Goal: Task Accomplishment & Management: Use online tool/utility

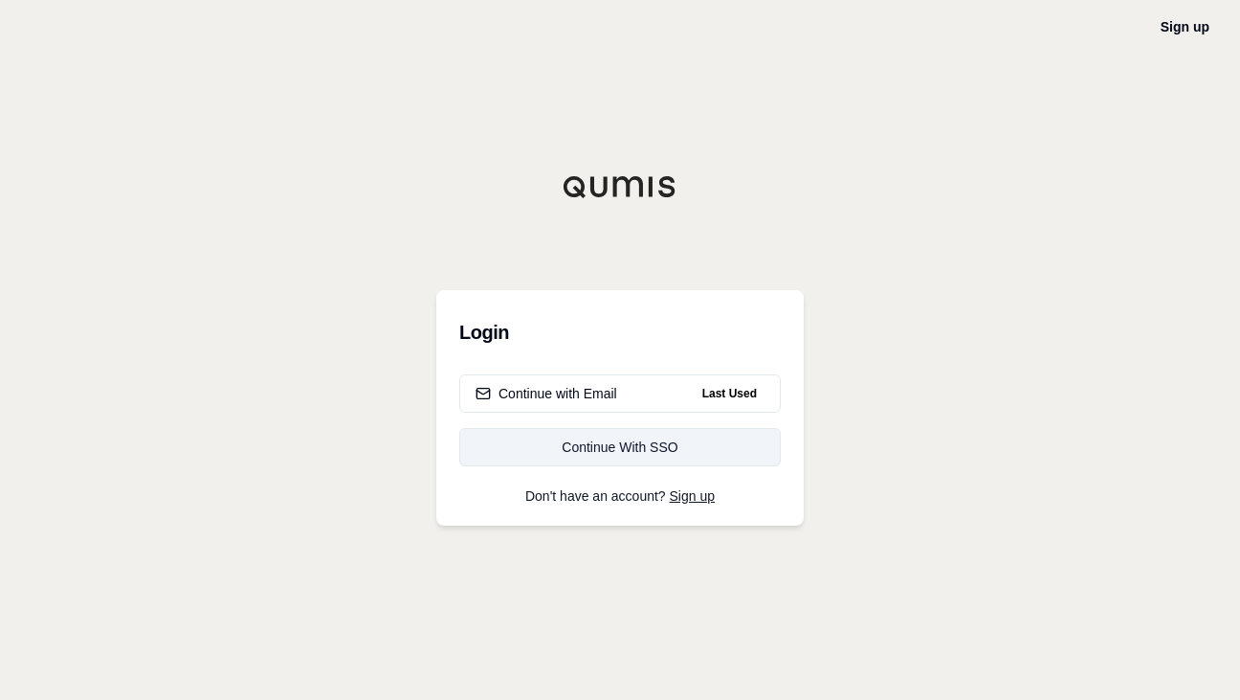
click at [635, 451] on div "Continue With SSO" at bounding box center [620, 446] width 289 height 19
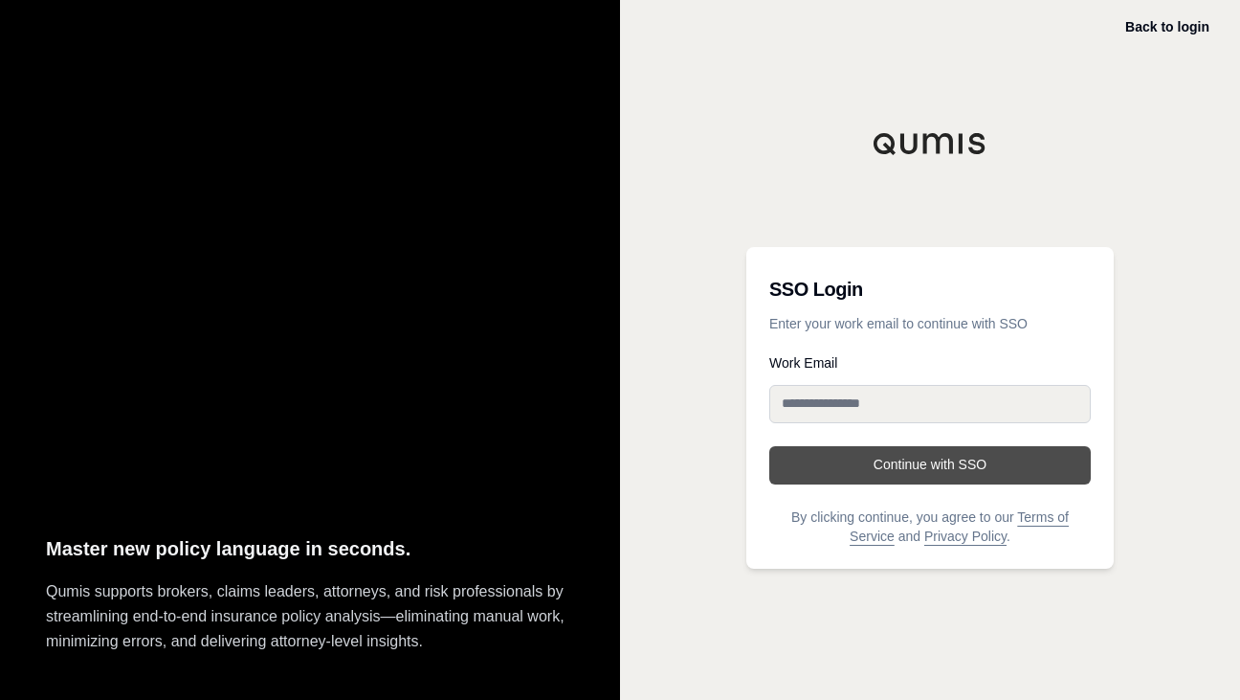
click at [923, 451] on button "Continue with SSO" at bounding box center [930, 465] width 322 height 38
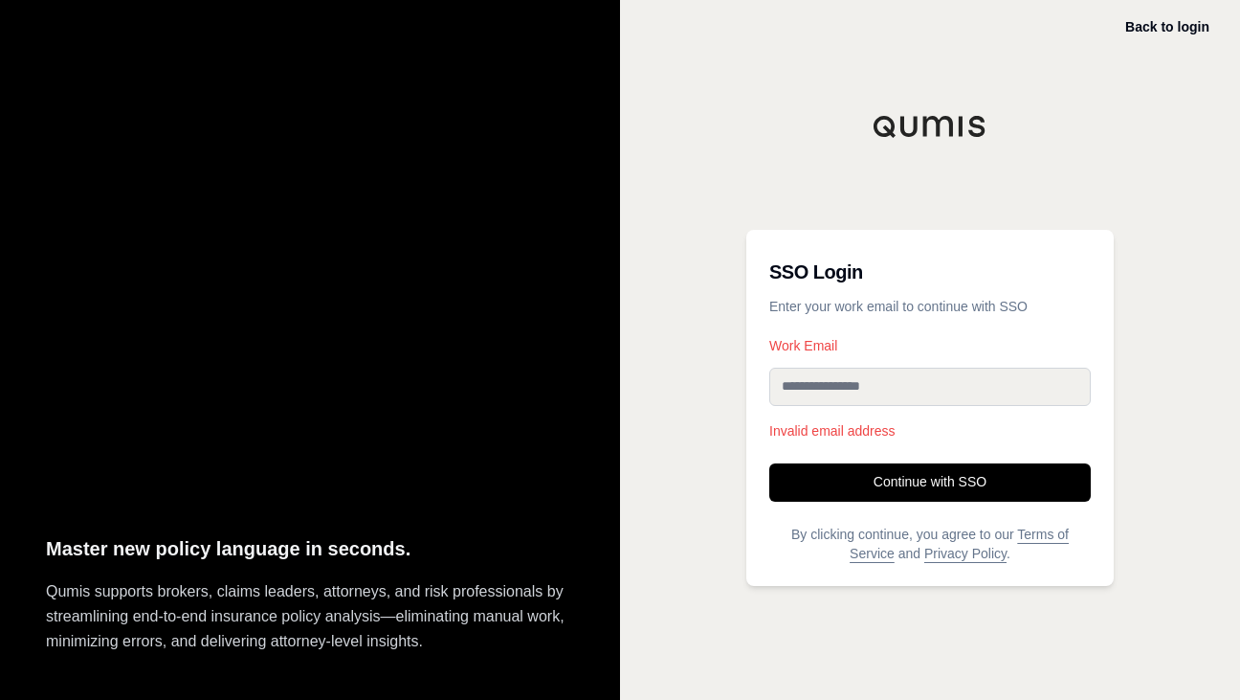
click at [859, 389] on input "Work Email" at bounding box center [930, 386] width 322 height 38
type input "**********"
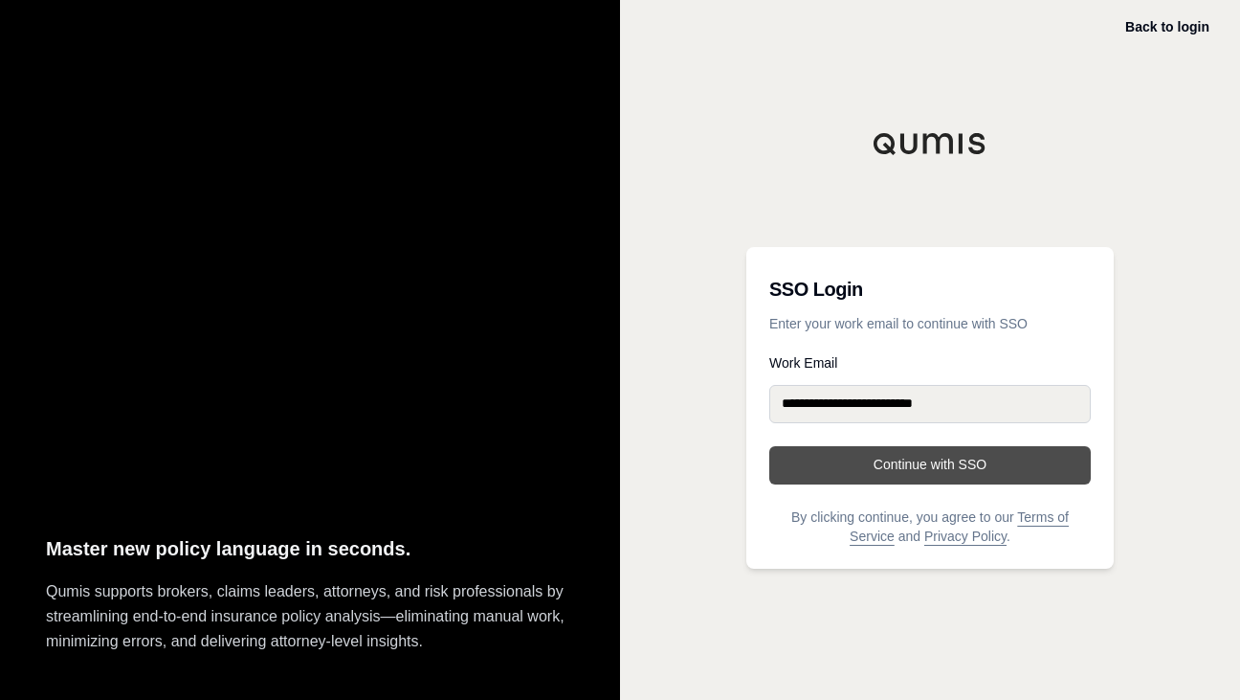
click at [961, 456] on button "Continue with SSO" at bounding box center [930, 465] width 322 height 38
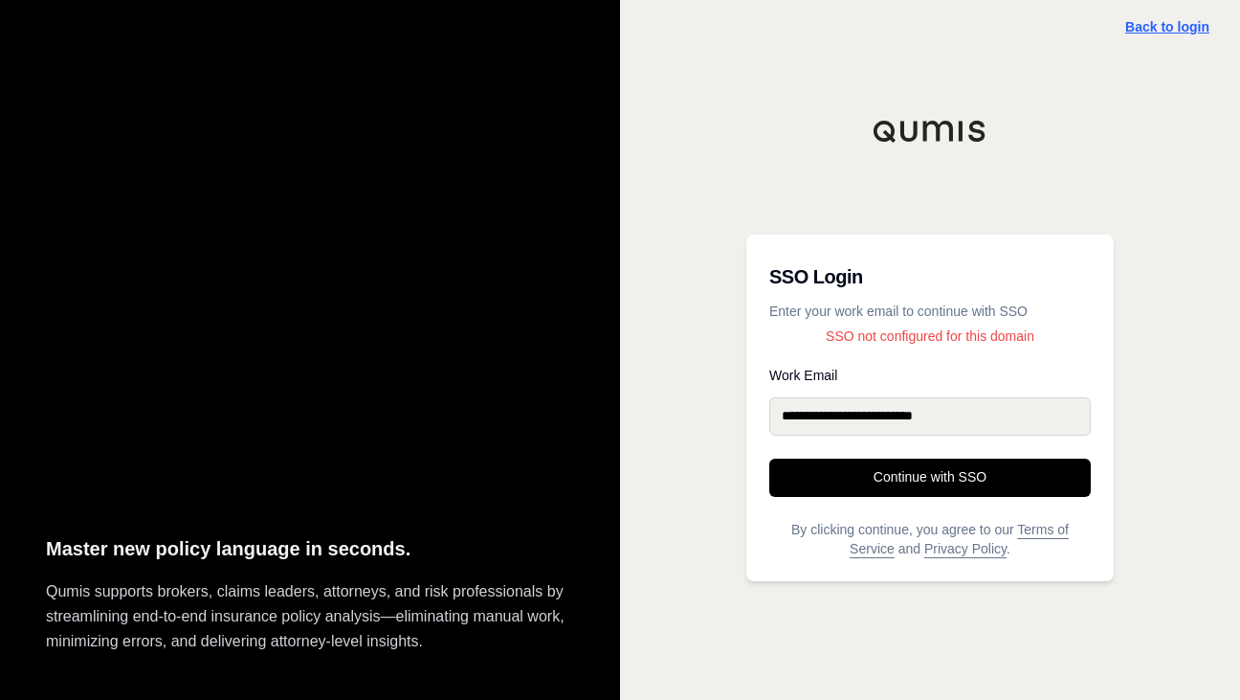
click at [1152, 25] on link "Back to login" at bounding box center [1167, 26] width 84 height 15
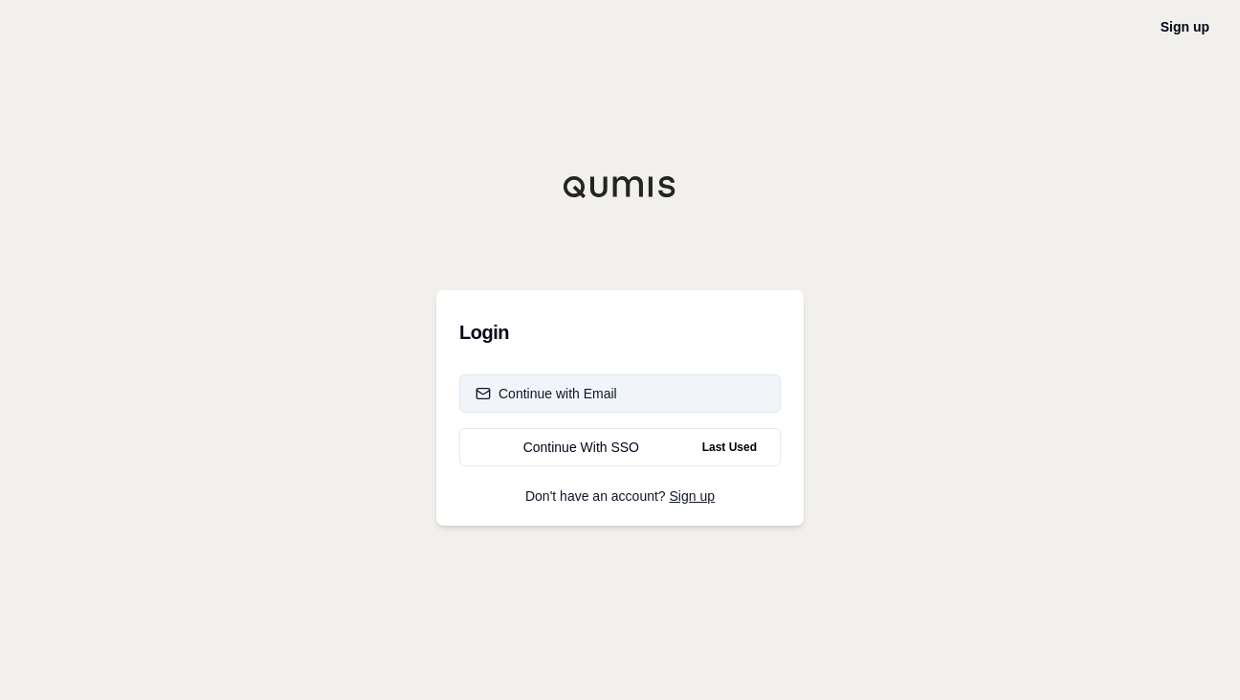
click at [575, 389] on div "Continue with Email" at bounding box center [547, 393] width 142 height 19
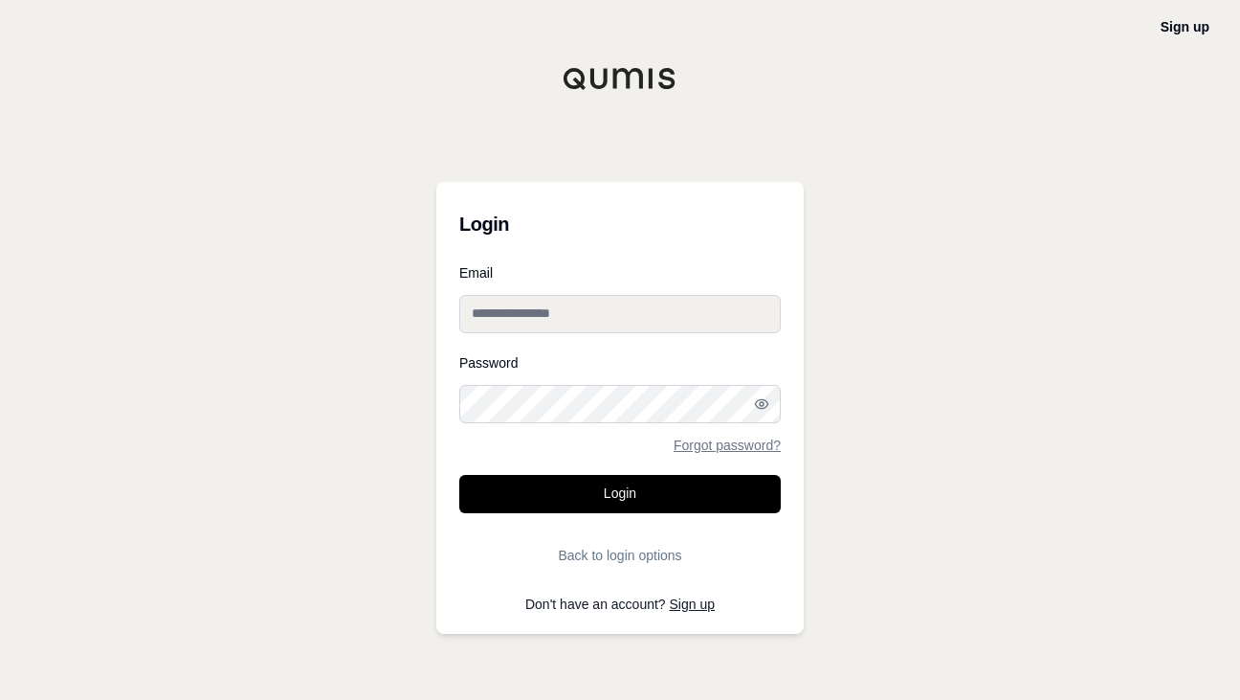
click at [574, 310] on input "Email" at bounding box center [620, 314] width 322 height 38
type input "**********"
click at [459, 475] on button "Login" at bounding box center [620, 494] width 322 height 38
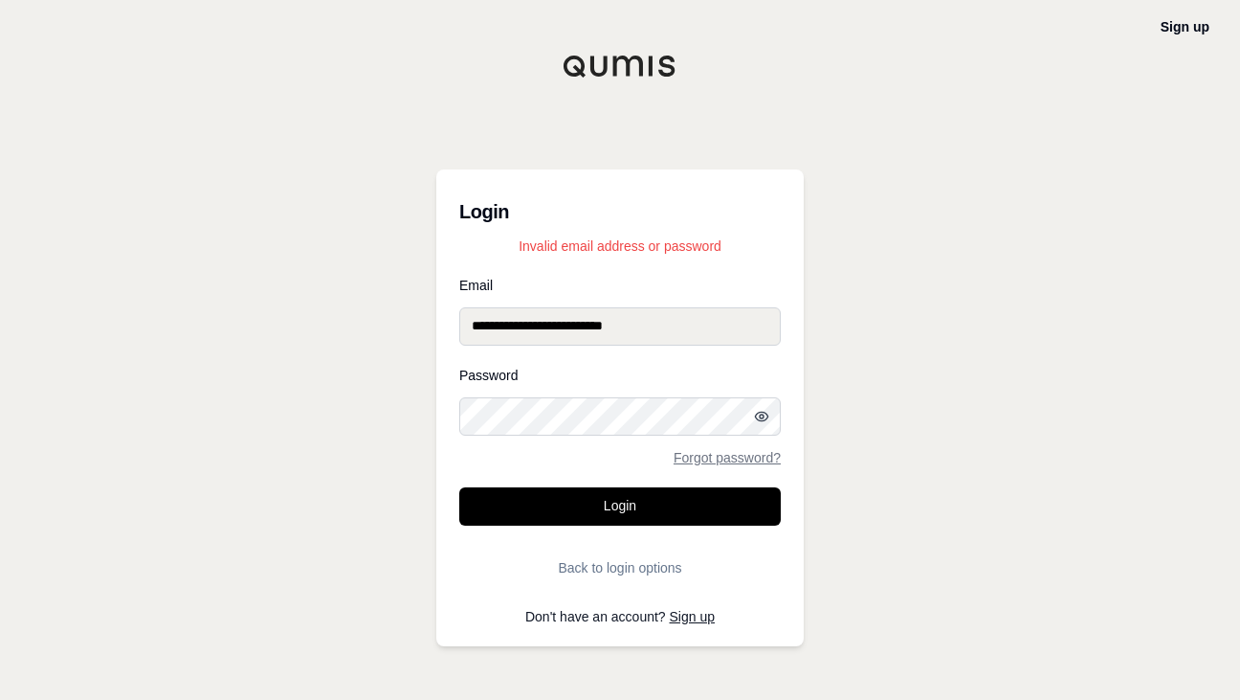
click at [766, 420] on icon "button" at bounding box center [761, 416] width 15 height 15
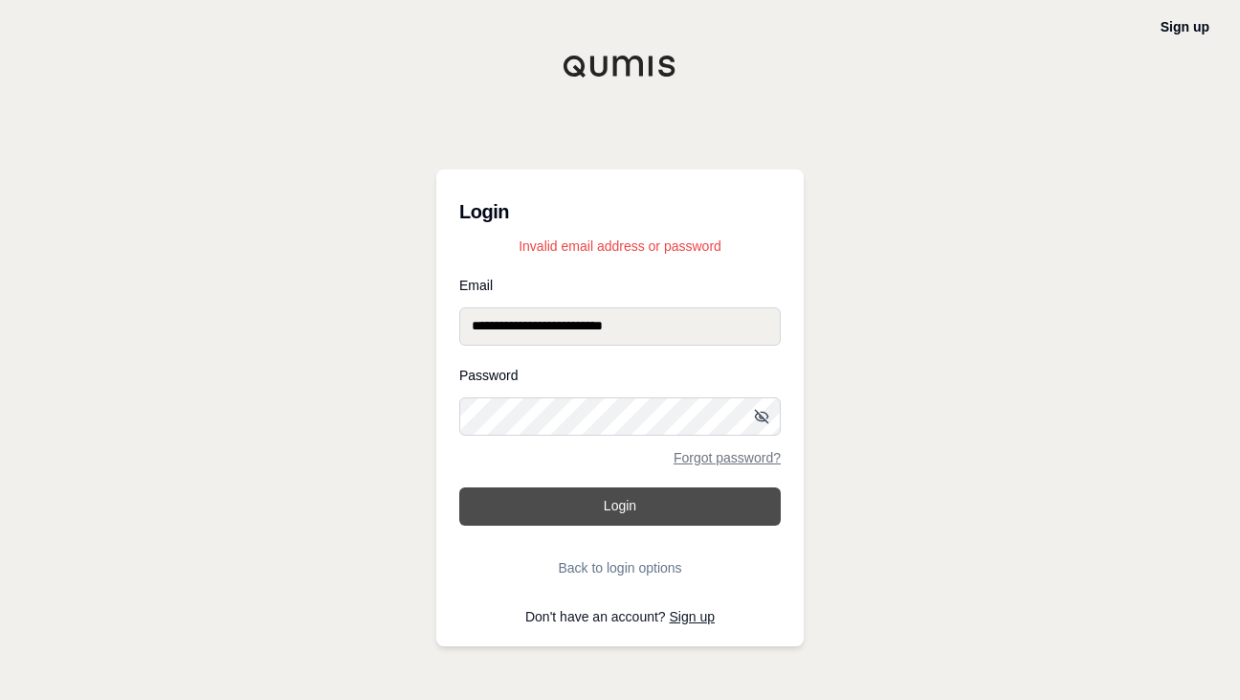
click at [634, 499] on button "Login" at bounding box center [620, 506] width 322 height 38
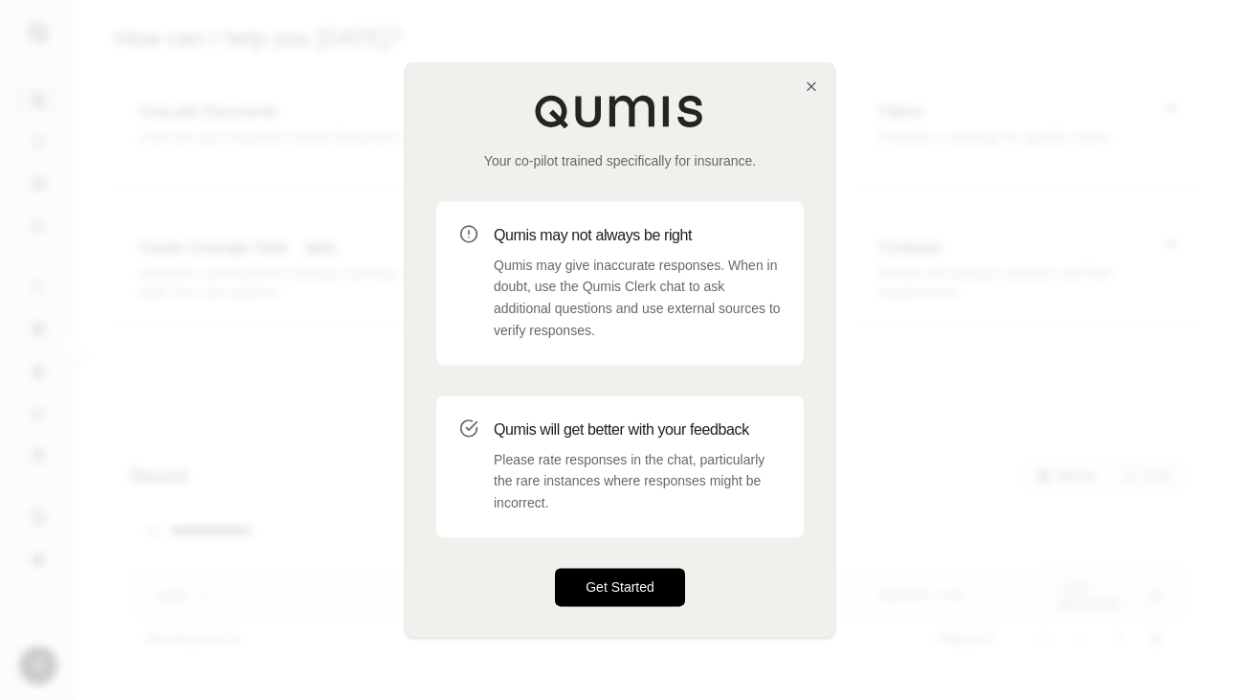
click at [603, 577] on button "Get Started" at bounding box center [620, 586] width 130 height 38
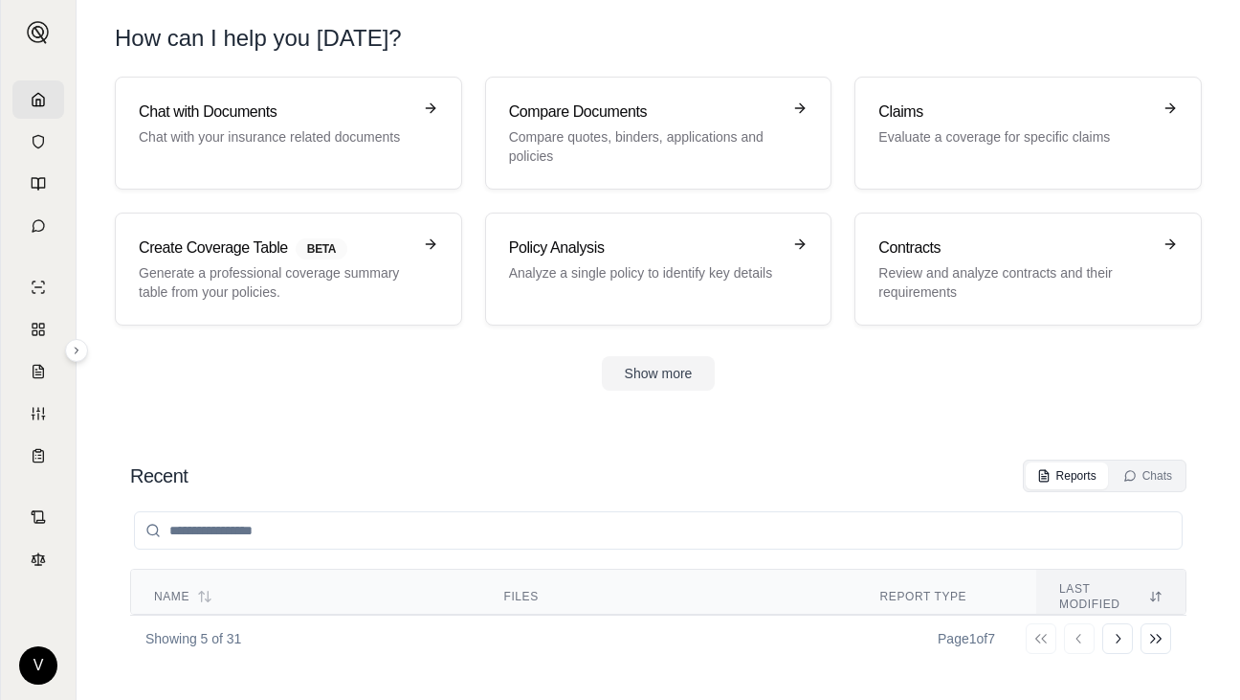
click at [803, 16] on header "How can I help you [DATE]?" at bounding box center [658, 38] width 1148 height 77
click at [928, 113] on h3 "Claims" at bounding box center [1015, 111] width 273 height 23
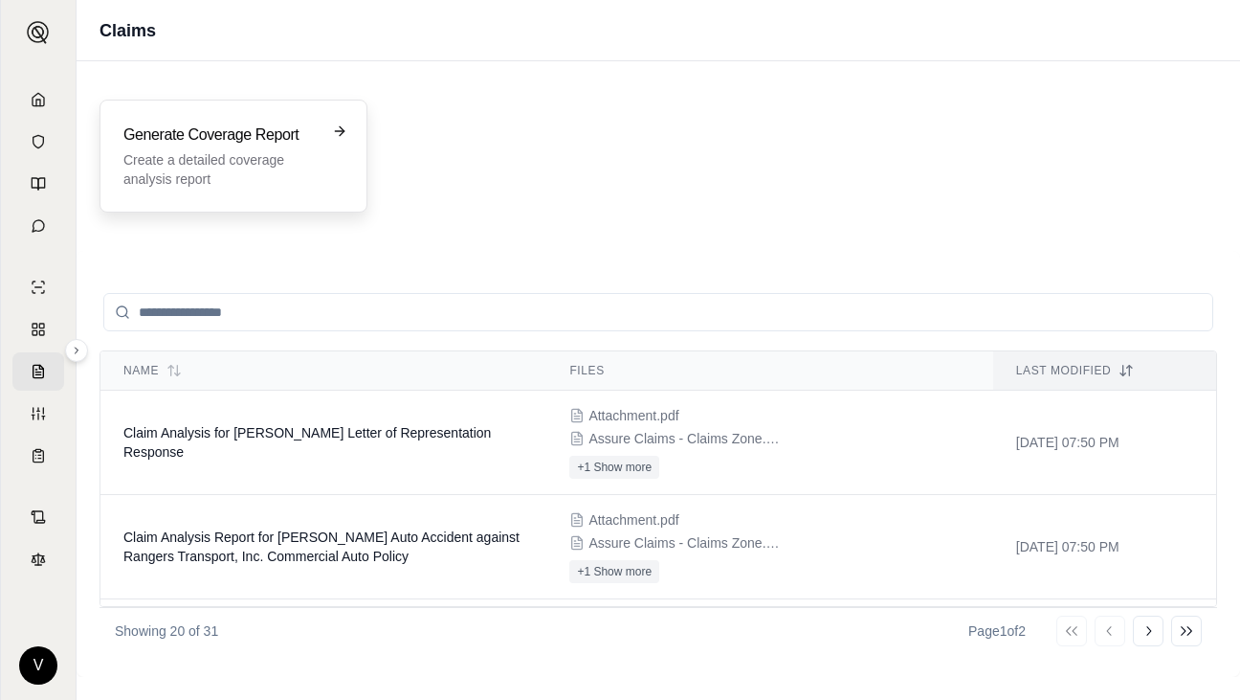
click at [222, 156] on p "Create a detailed coverage analysis report" at bounding box center [219, 169] width 193 height 38
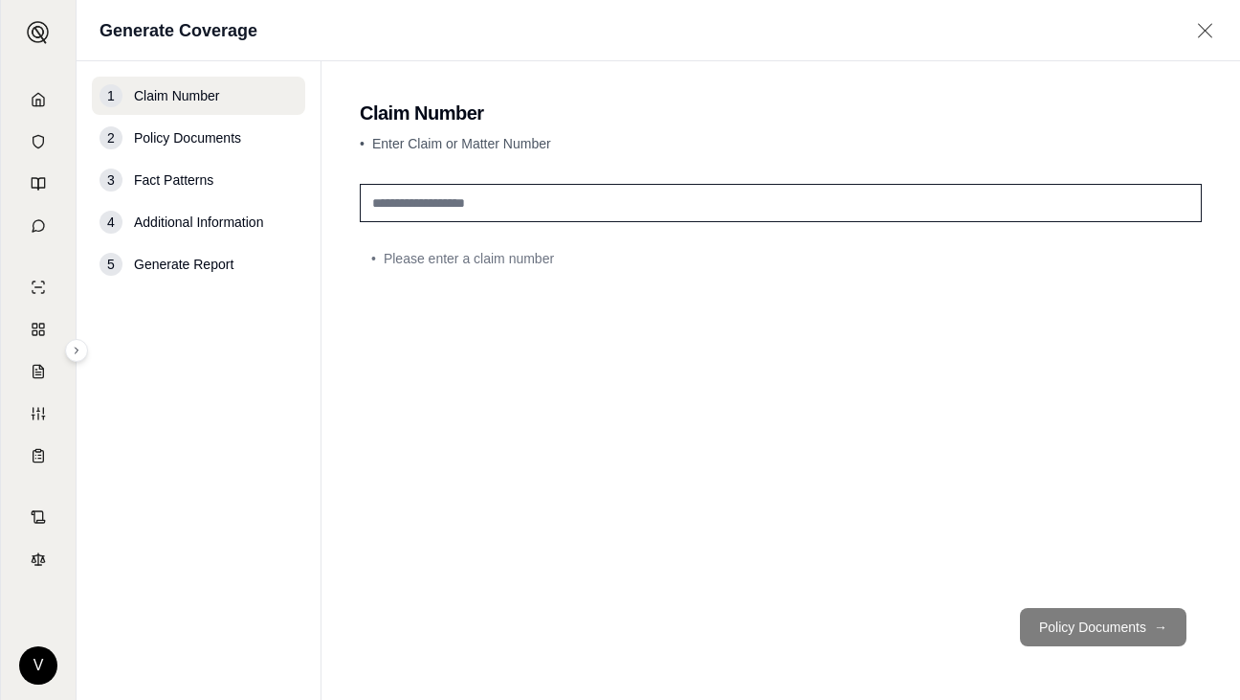
click at [454, 216] on input "text" at bounding box center [781, 203] width 842 height 38
click at [462, 201] on input "text" at bounding box center [781, 203] width 842 height 38
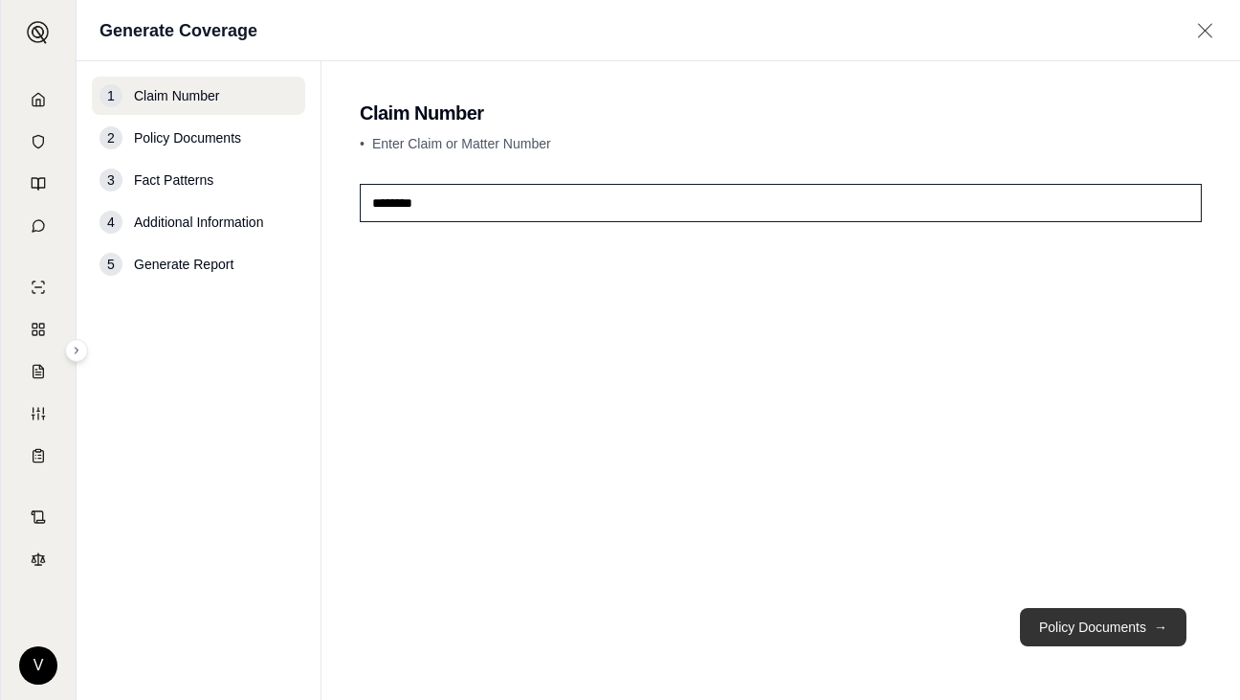
type input "********"
click at [1083, 618] on button "Policy Documents →" at bounding box center [1103, 627] width 167 height 38
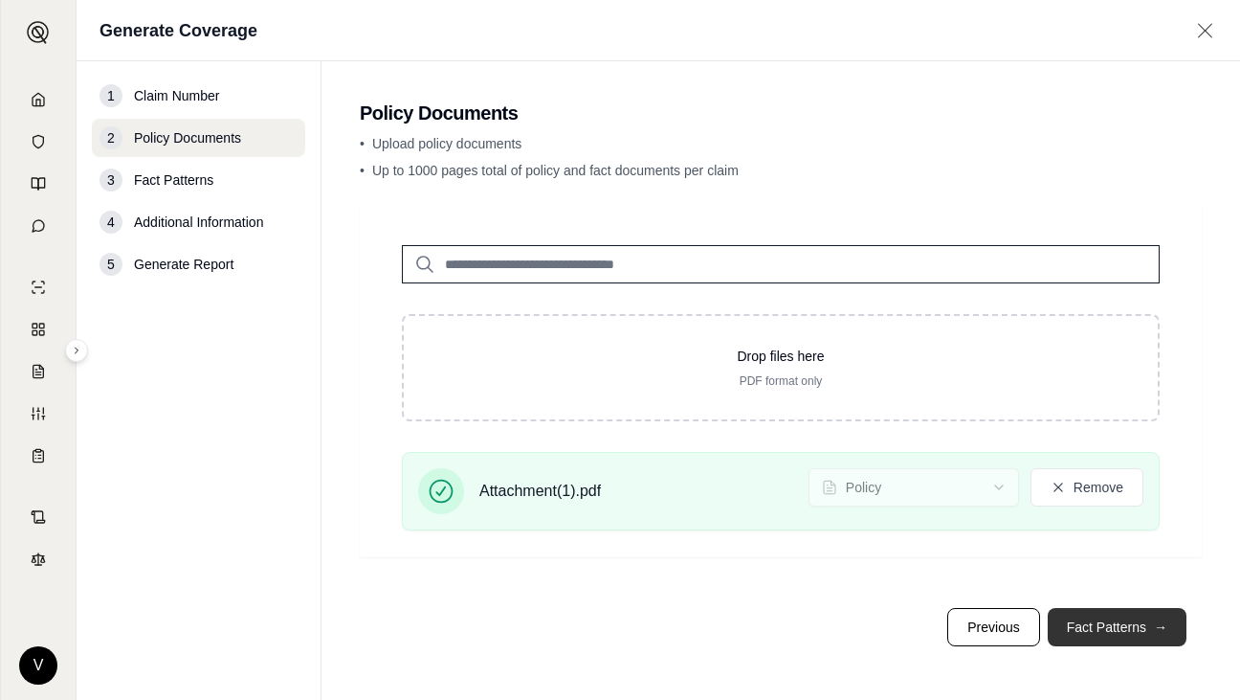
click at [1098, 625] on button "Fact Patterns →" at bounding box center [1117, 627] width 139 height 38
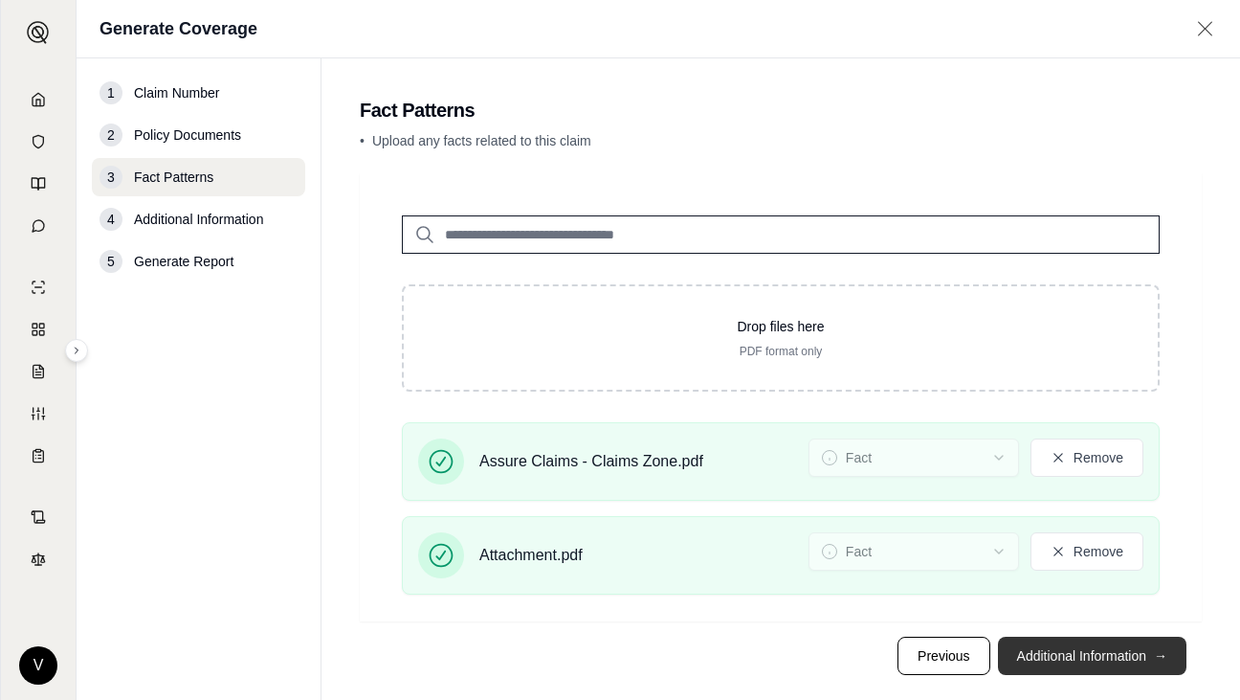
click at [1055, 654] on button "Additional Information →" at bounding box center [1092, 655] width 189 height 38
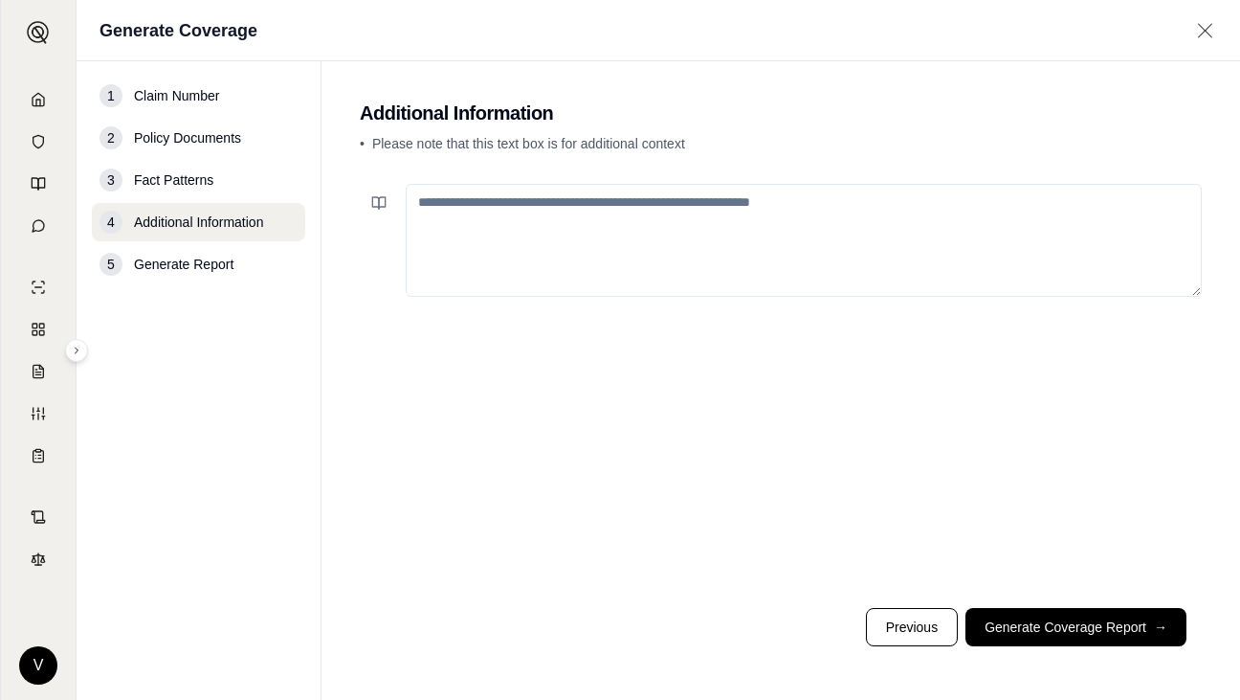
click at [433, 206] on textarea at bounding box center [804, 240] width 796 height 113
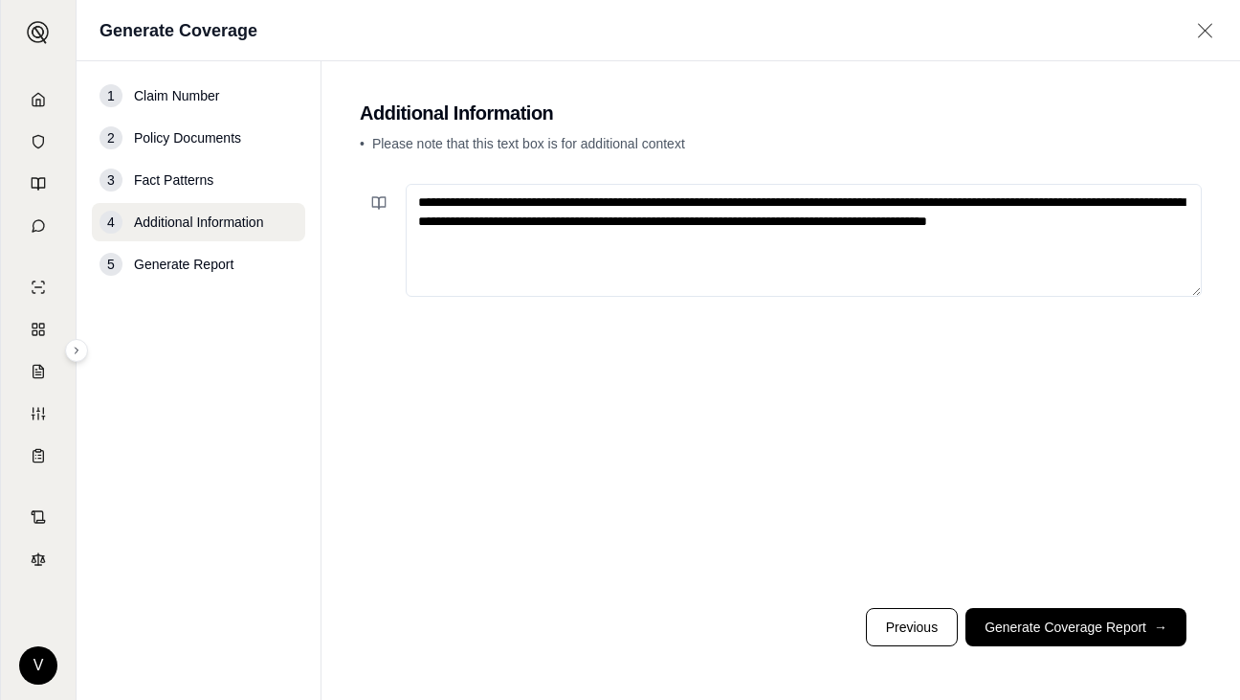
click at [507, 254] on textarea "**********" at bounding box center [804, 240] width 796 height 113
type textarea "**********"
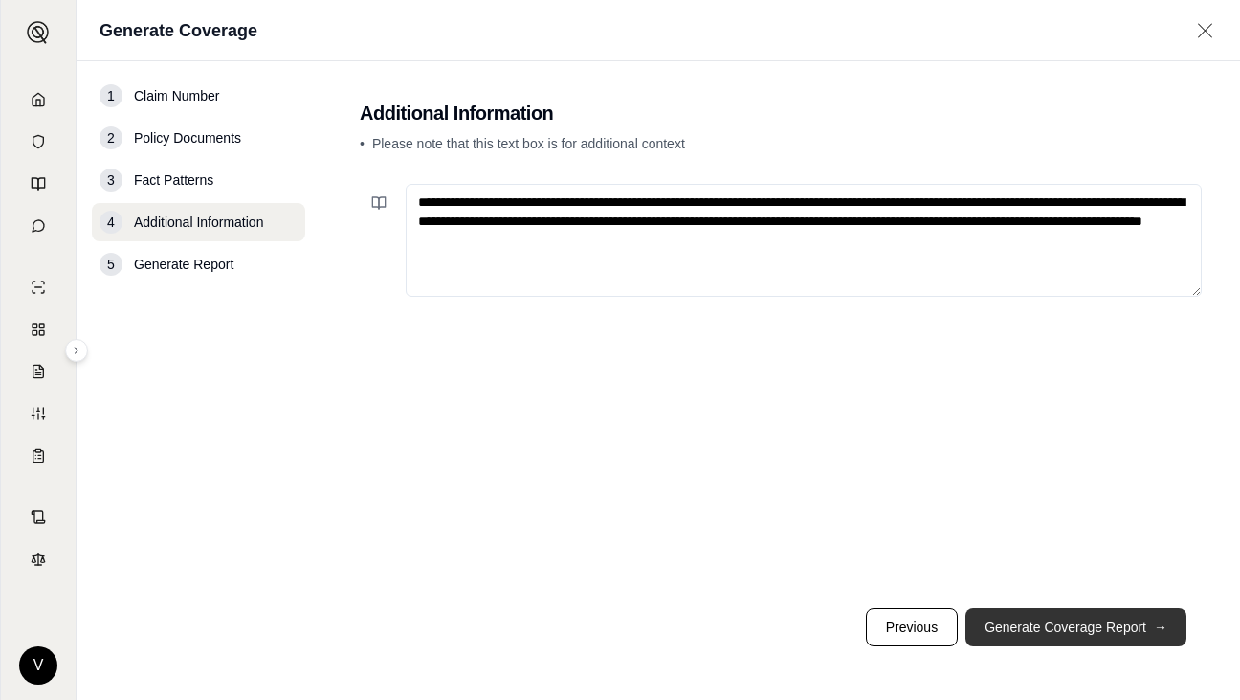
click at [1102, 621] on button "Generate Coverage Report →" at bounding box center [1076, 627] width 221 height 38
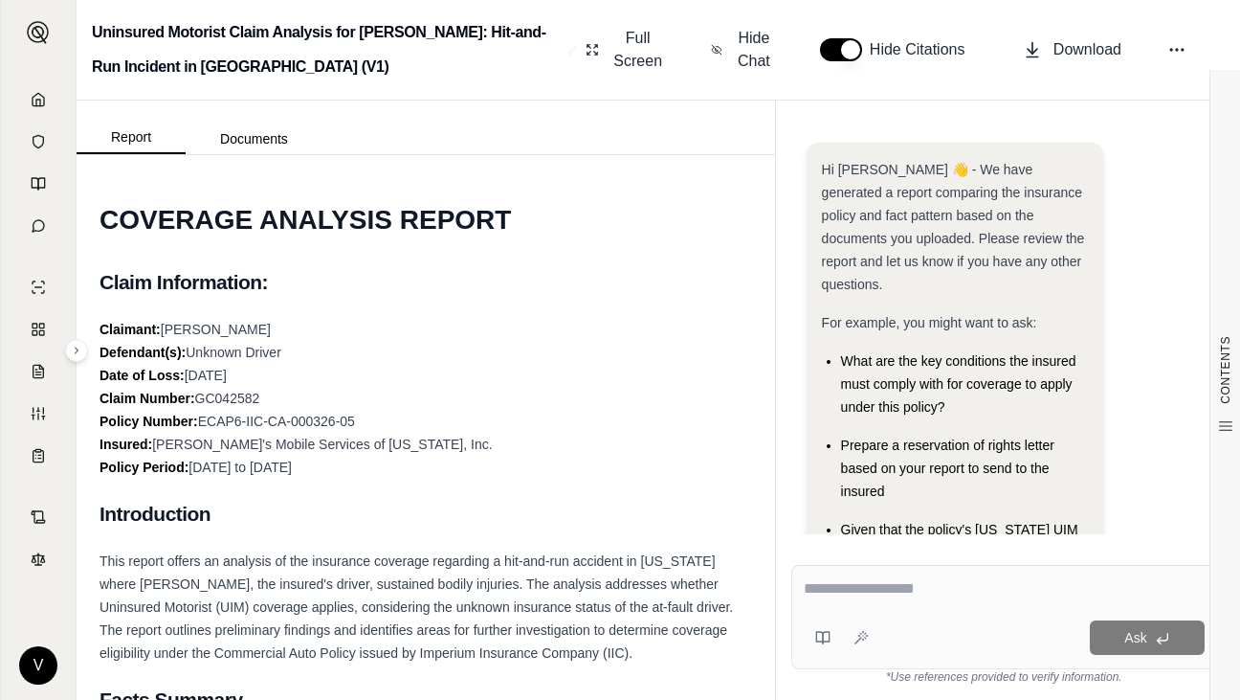
scroll to position [405, 0]
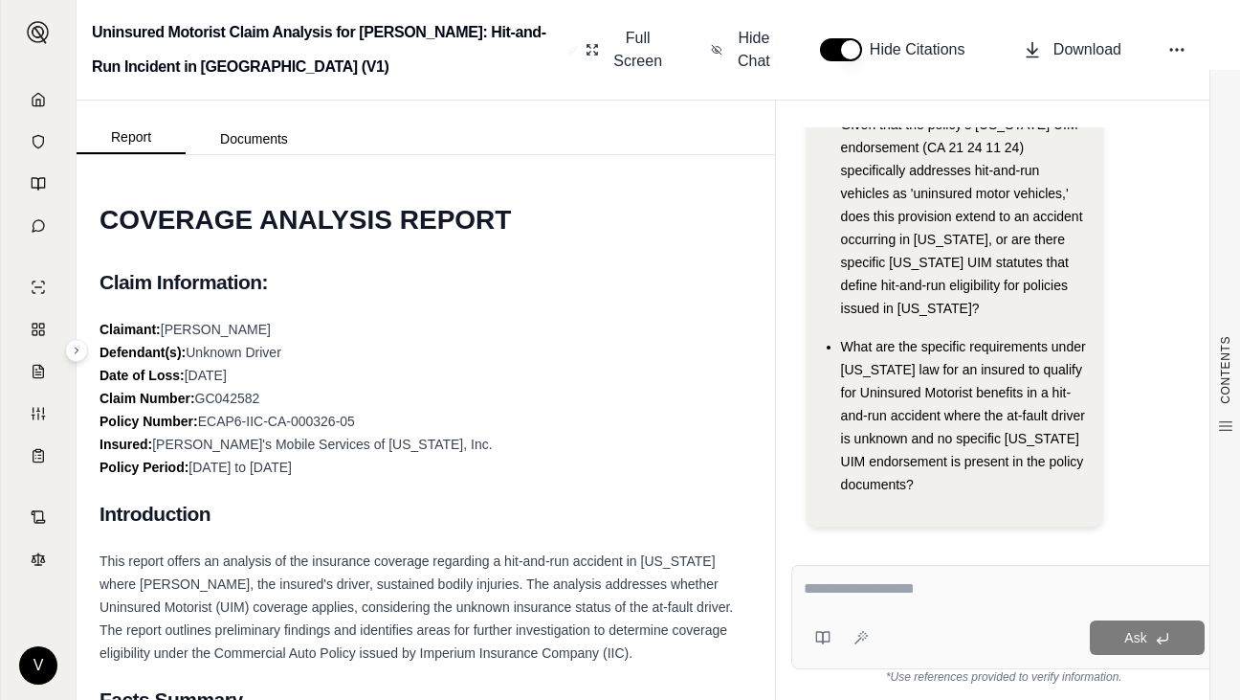
click at [505, 378] on div "Claimant: [PERSON_NAME] Defendant(s): Unknown Driver Date of Loss: [DATE] Claim…" at bounding box center [426, 398] width 653 height 161
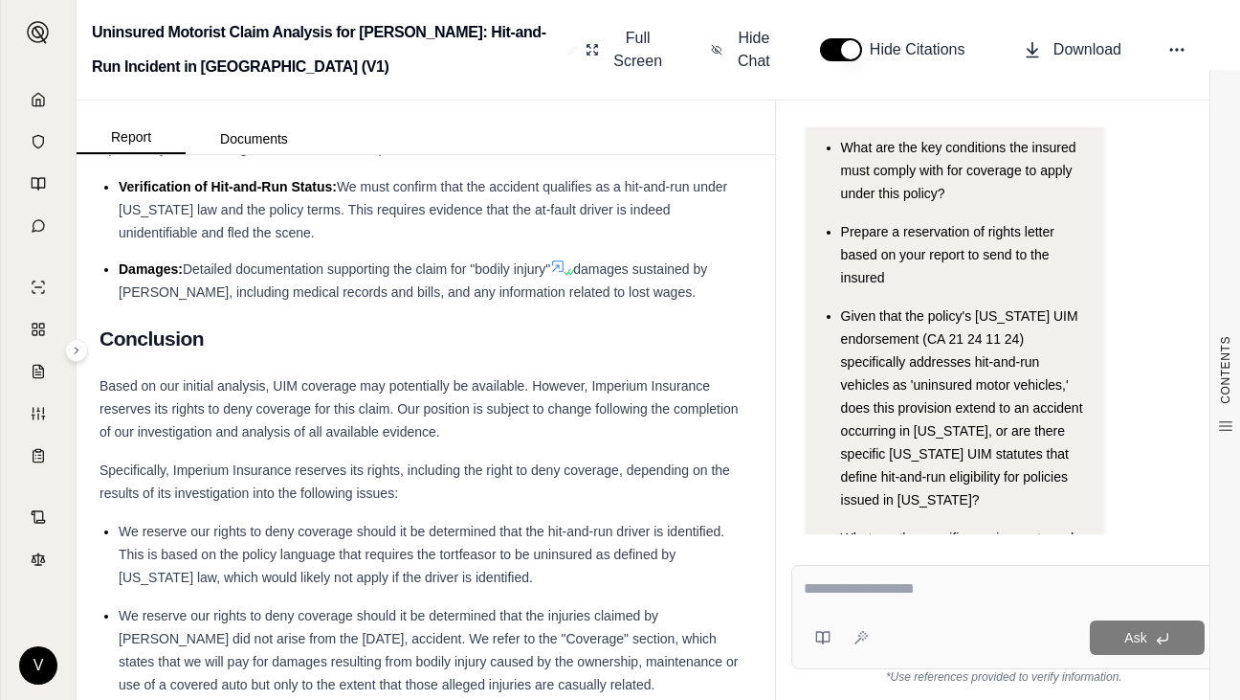
scroll to position [309, 0]
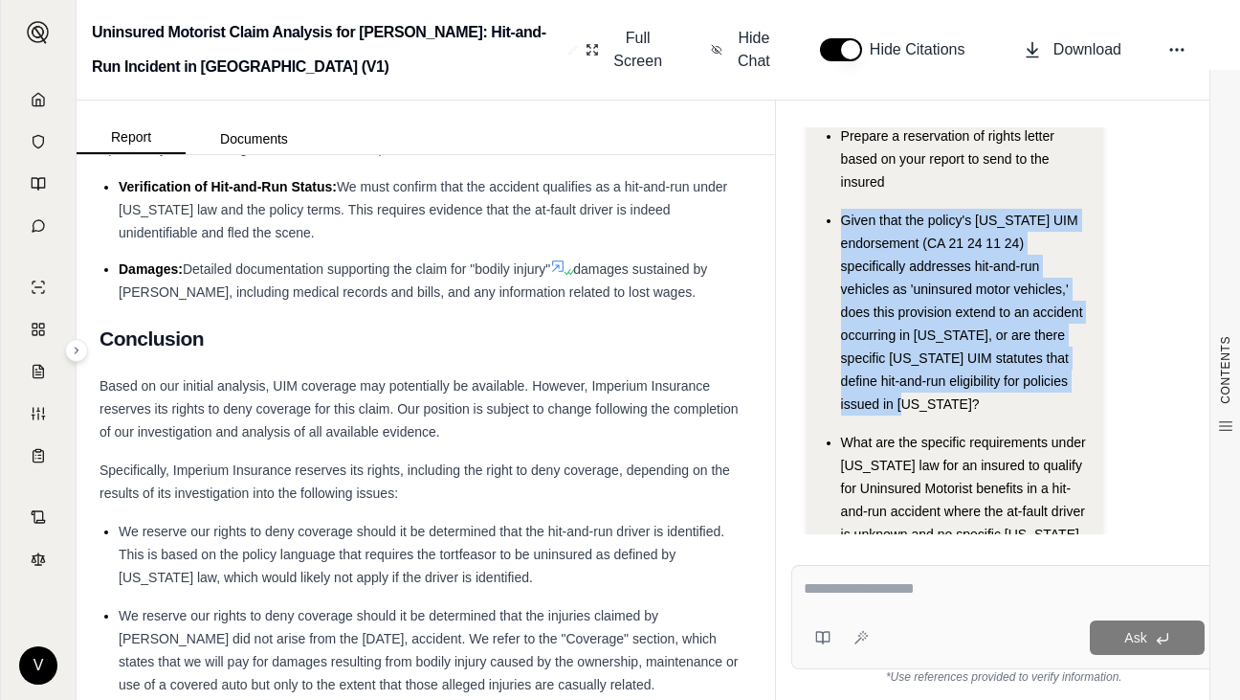
drag, startPoint x: 843, startPoint y: 198, endPoint x: 1049, endPoint y: 383, distance: 276.5
click at [1049, 383] on div "Given that the policy's [US_STATE] UIM endorsement (CA 21 24 11 24) specificall…" at bounding box center [964, 312] width 247 height 207
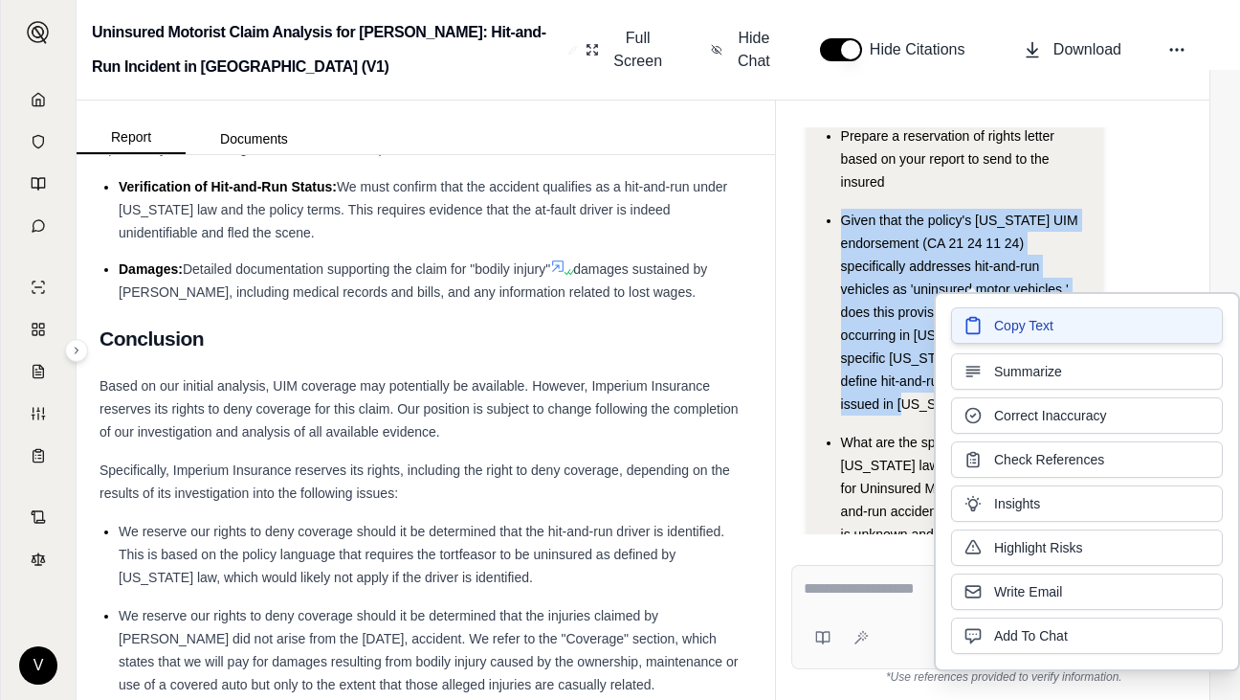
click at [1018, 328] on span "Copy Text" at bounding box center [1023, 325] width 59 height 19
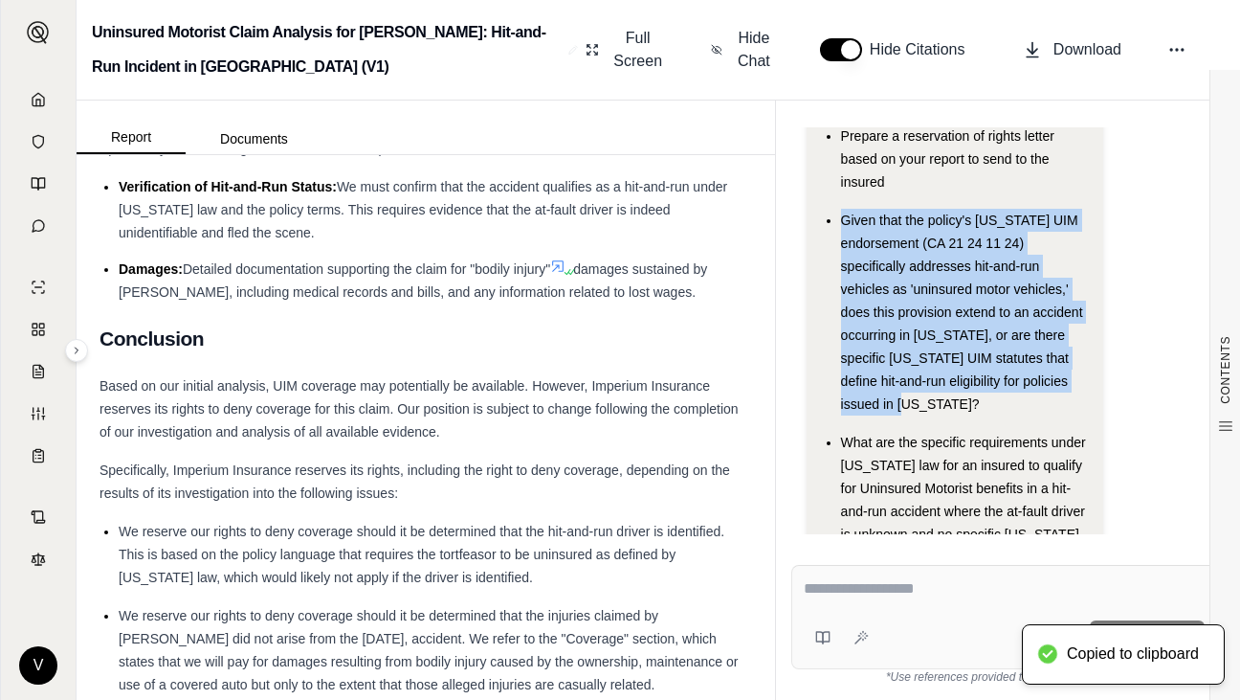
click at [877, 590] on textarea at bounding box center [1004, 588] width 401 height 23
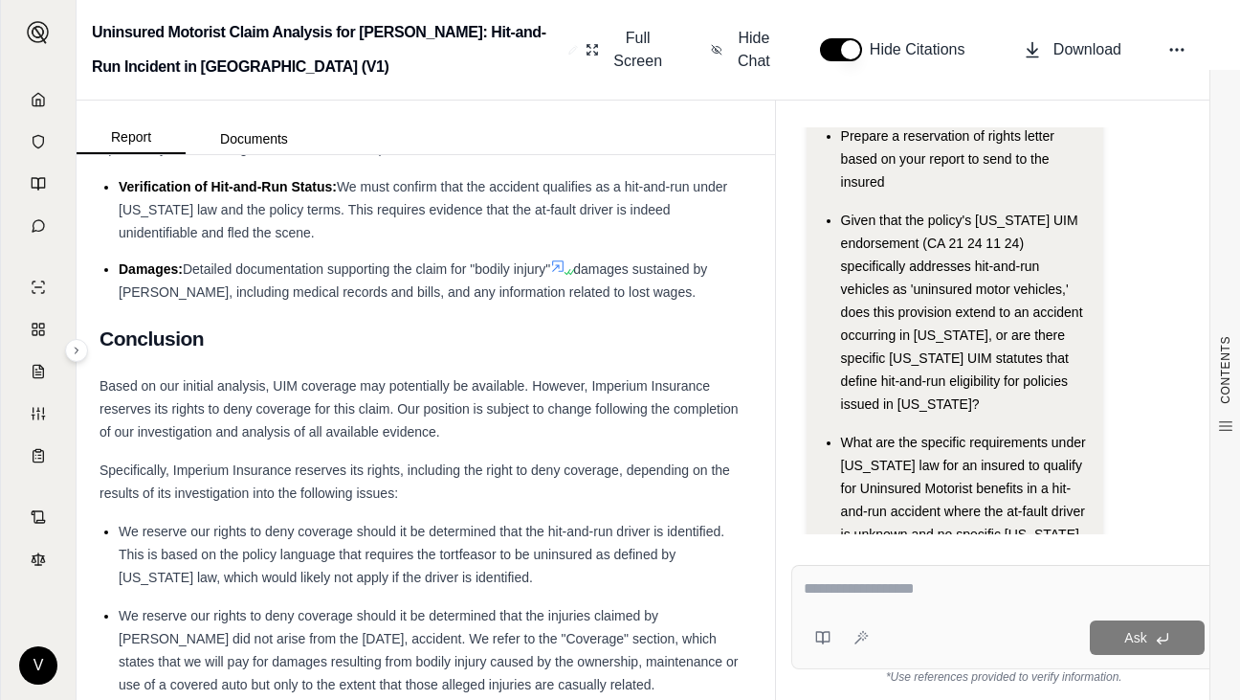
paste textarea "**********"
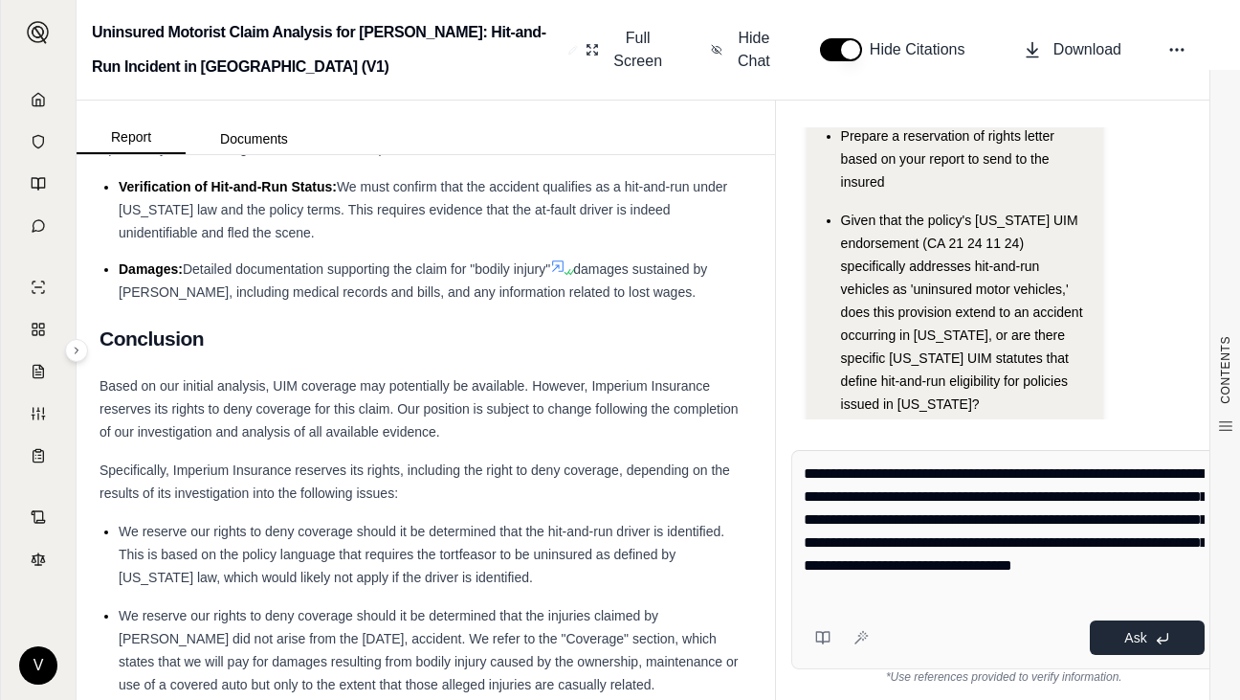
type textarea "**********"
click at [1168, 645] on icon at bounding box center [1162, 638] width 15 height 15
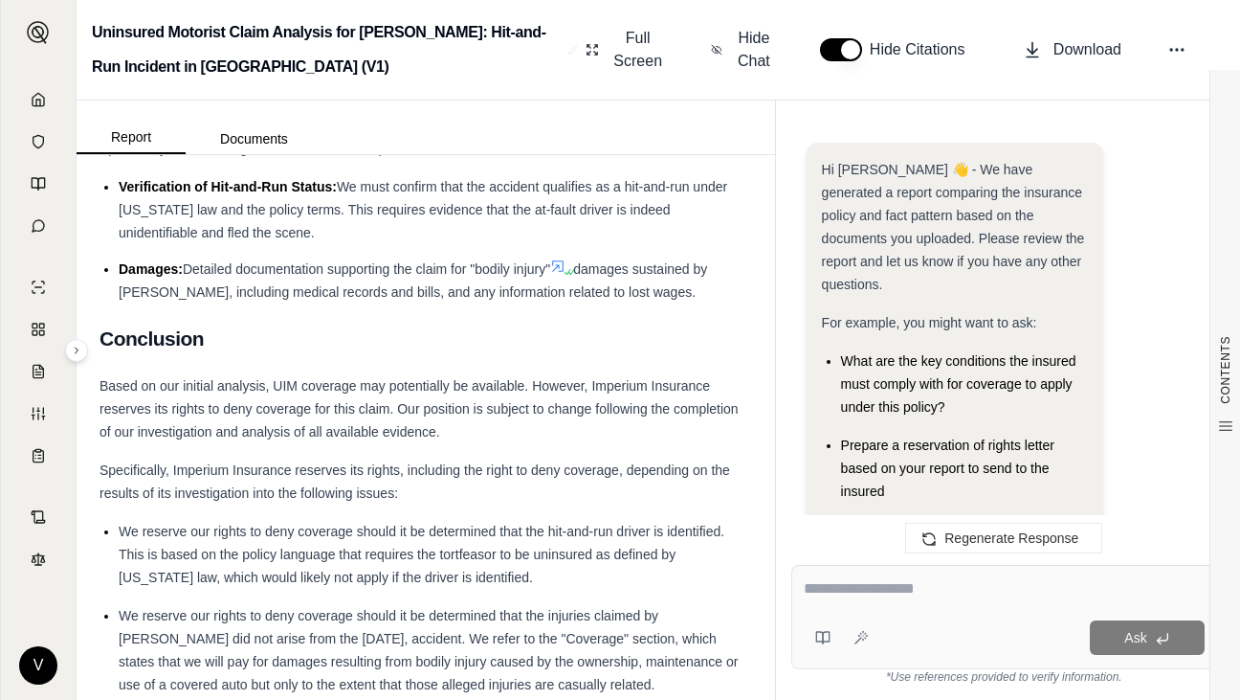
scroll to position [2609, 0]
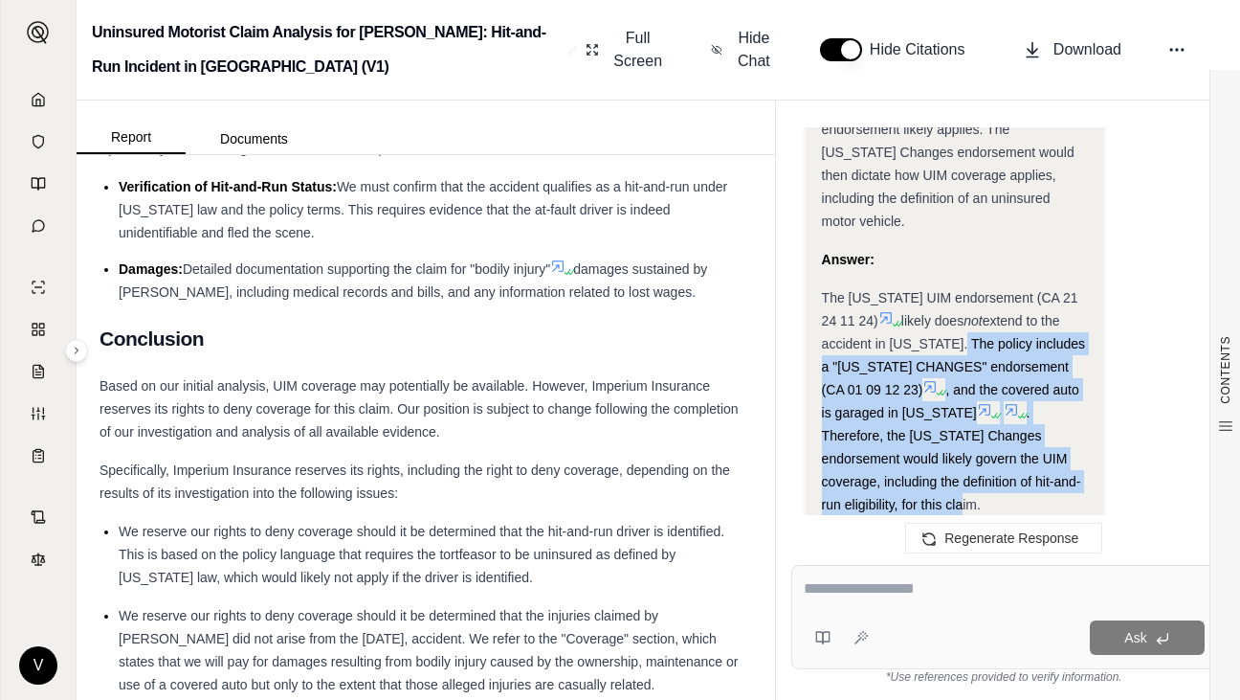
drag, startPoint x: 951, startPoint y: 232, endPoint x: 1090, endPoint y: 387, distance: 208.1
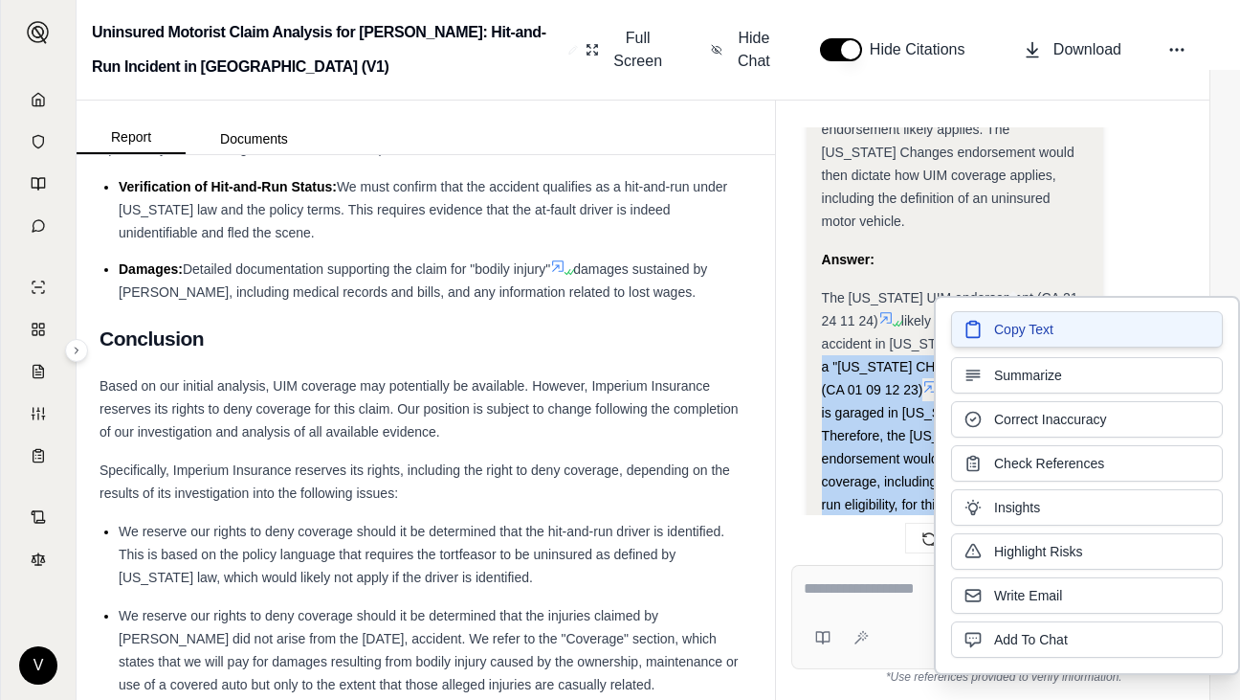
click at [1008, 336] on span "Copy Text" at bounding box center [1023, 329] width 59 height 19
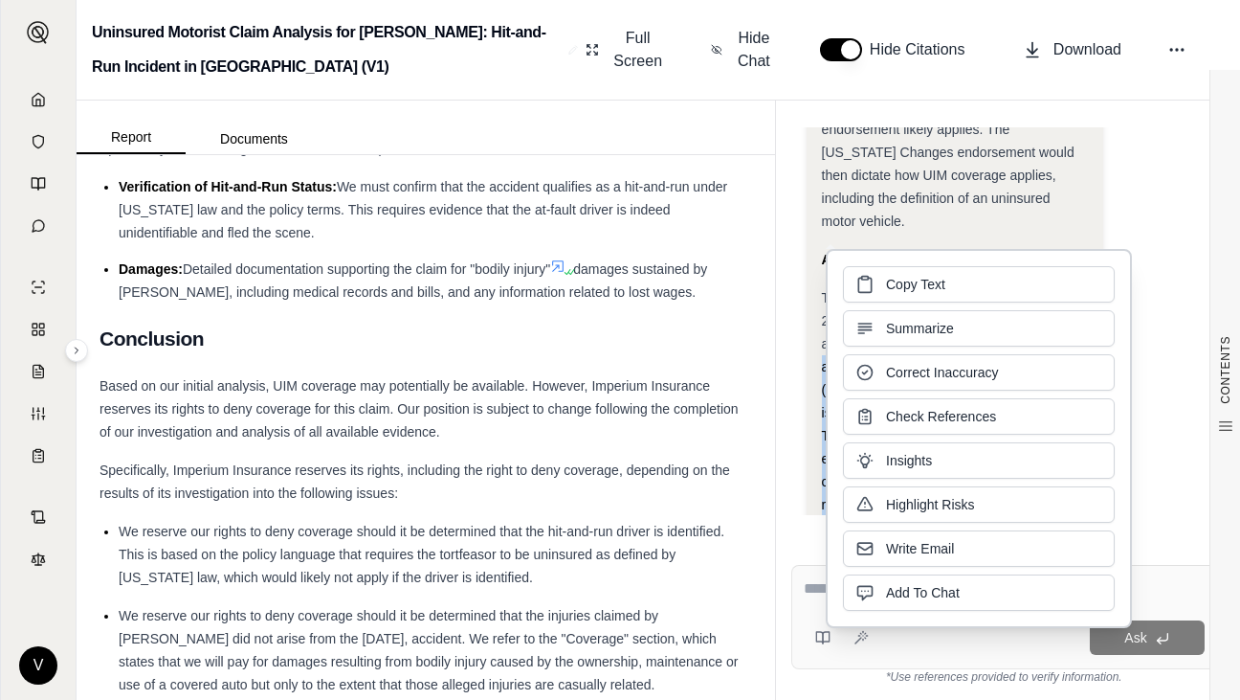
drag, startPoint x: 907, startPoint y: 340, endPoint x: 903, endPoint y: 281, distance: 58.5
click at [903, 281] on span "Copy Text" at bounding box center [915, 284] width 59 height 19
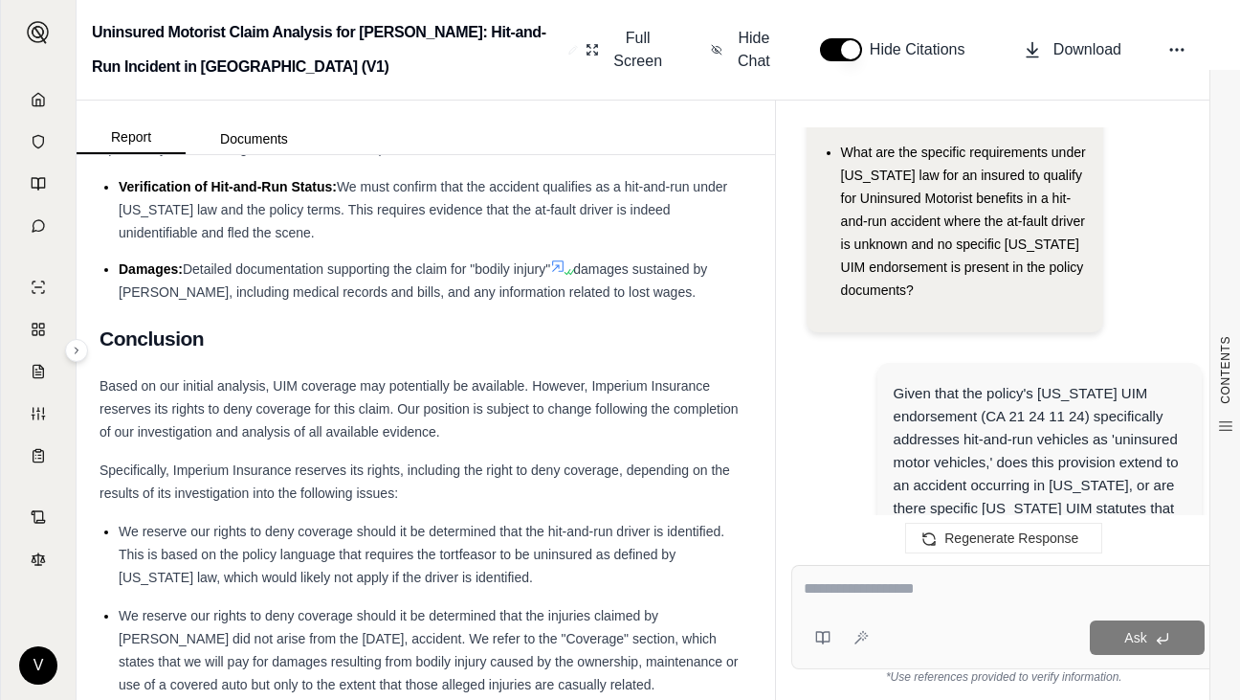
scroll to position [503, 0]
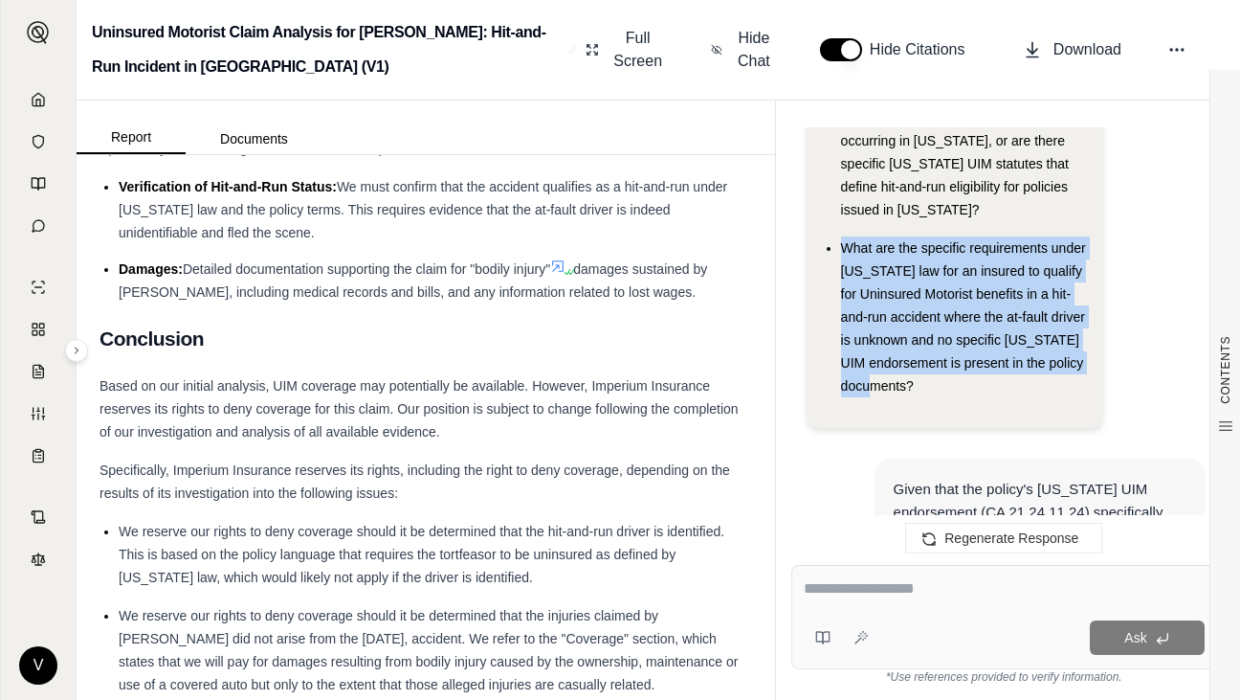
drag, startPoint x: 842, startPoint y: 222, endPoint x: 1068, endPoint y: 363, distance: 266.1
click at [1068, 363] on div "What are the specific requirements under [US_STATE] law for an insured to quali…" at bounding box center [964, 316] width 247 height 161
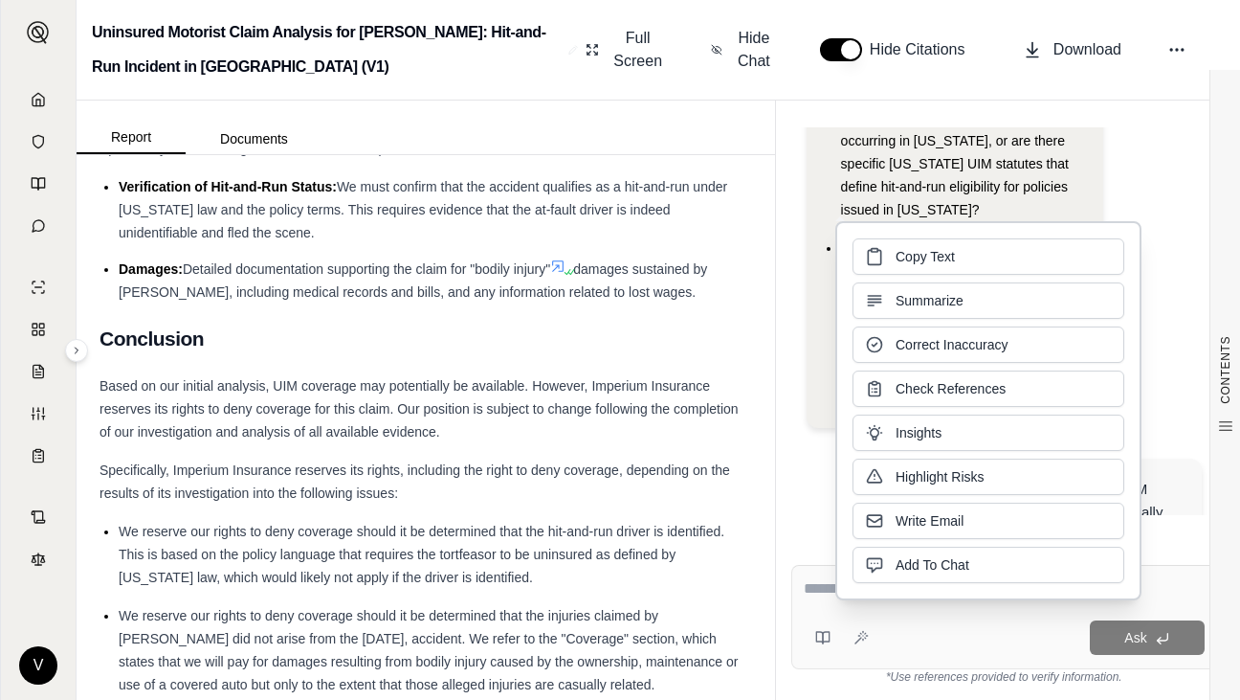
drag, startPoint x: 917, startPoint y: 312, endPoint x: 892, endPoint y: 262, distance: 55.6
click at [892, 262] on button "Copy Text" at bounding box center [989, 256] width 272 height 36
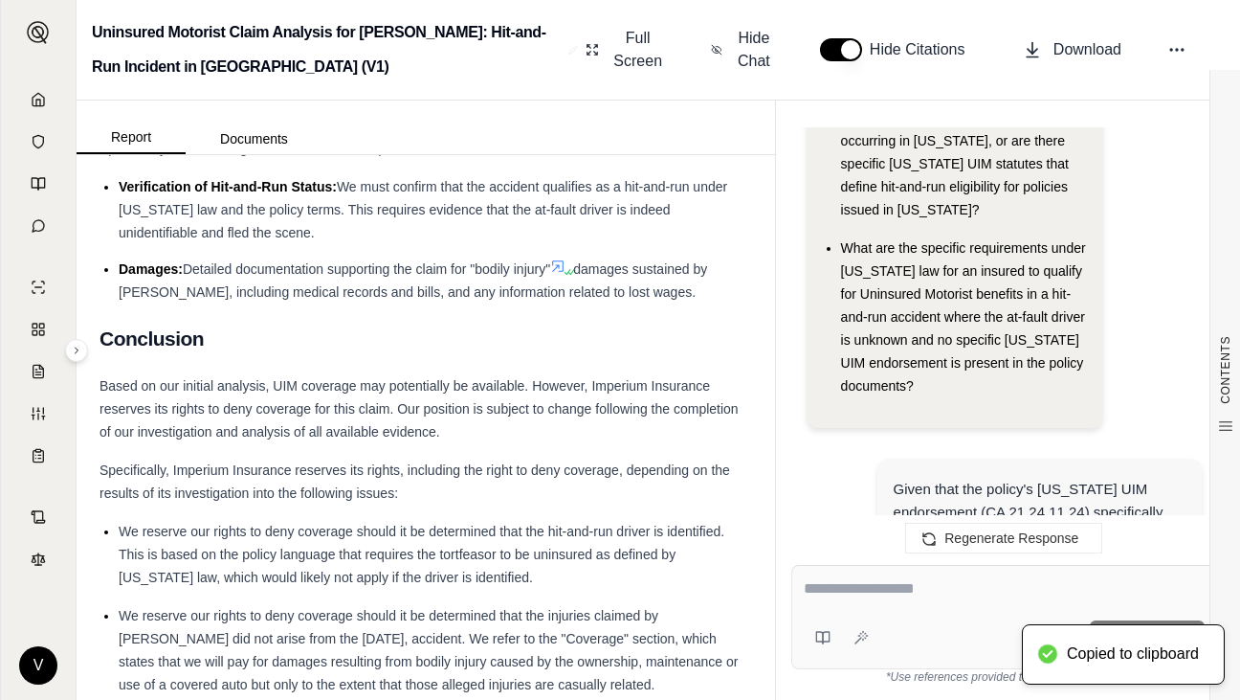
click at [893, 607] on div "Ask" at bounding box center [1004, 617] width 426 height 104
paste textarea "**********"
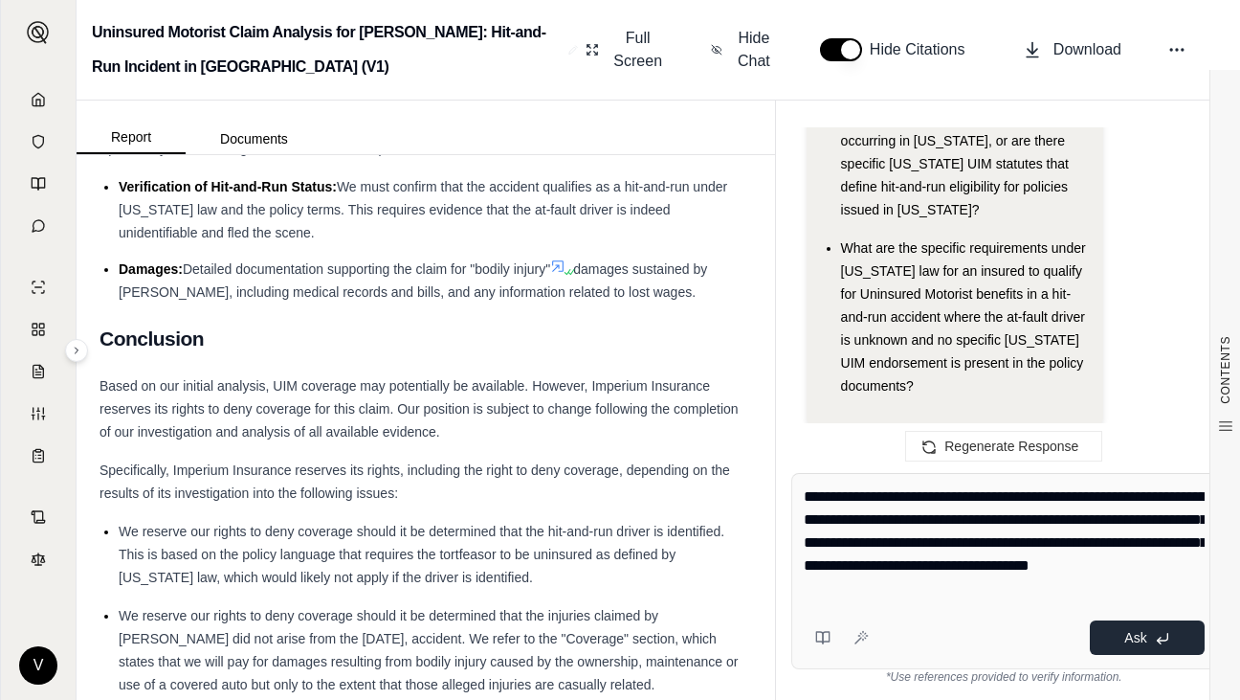
type textarea "**********"
click at [1145, 641] on span "Ask" at bounding box center [1135, 637] width 22 height 15
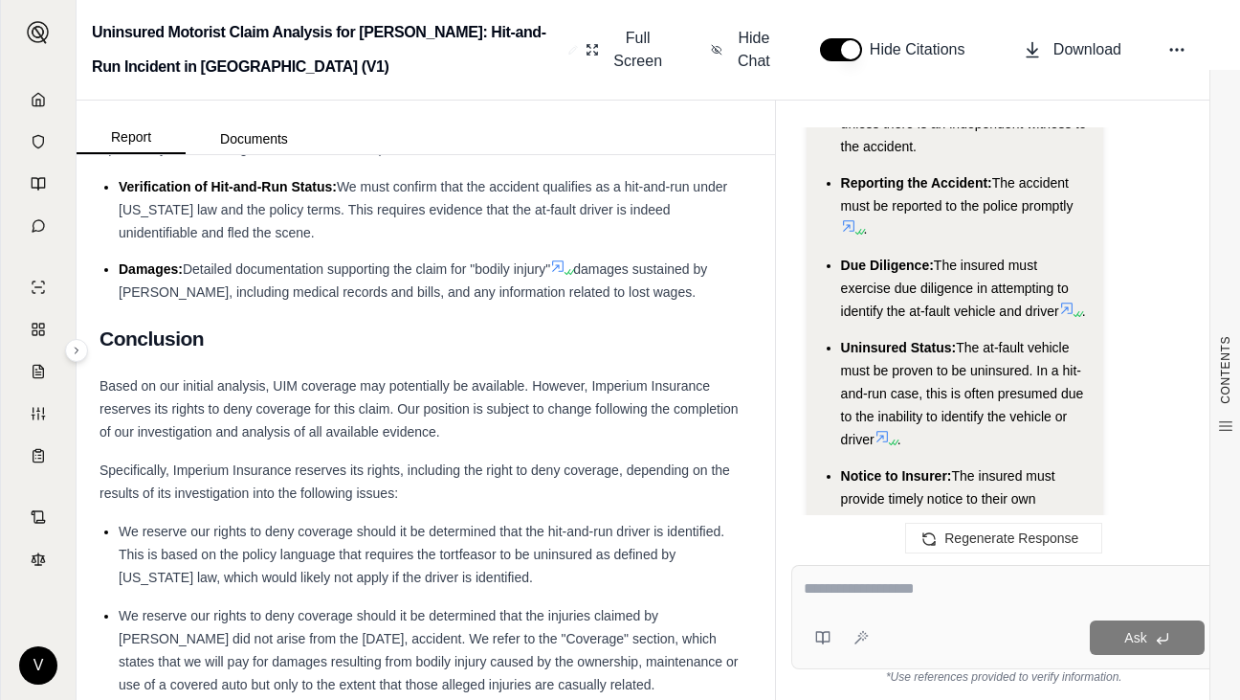
scroll to position [5862, 0]
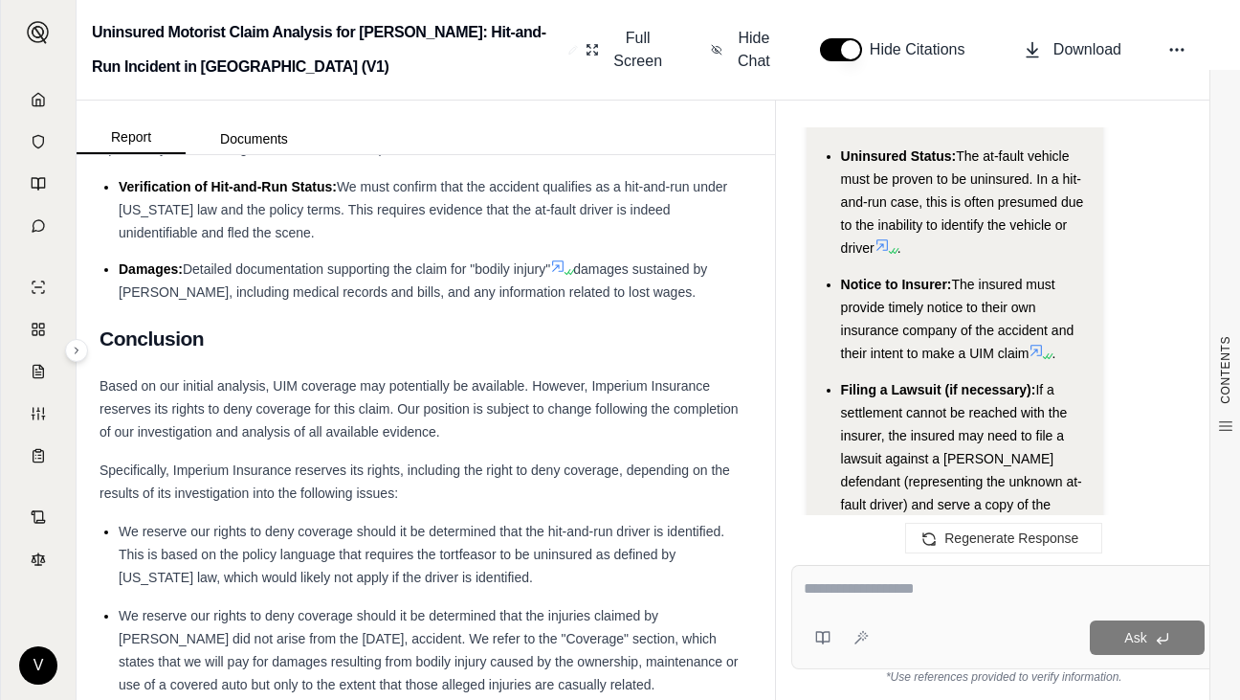
click at [866, 591] on textarea at bounding box center [1004, 588] width 401 height 23
type textarea "**********"
click at [1149, 635] on button "Ask" at bounding box center [1147, 637] width 115 height 34
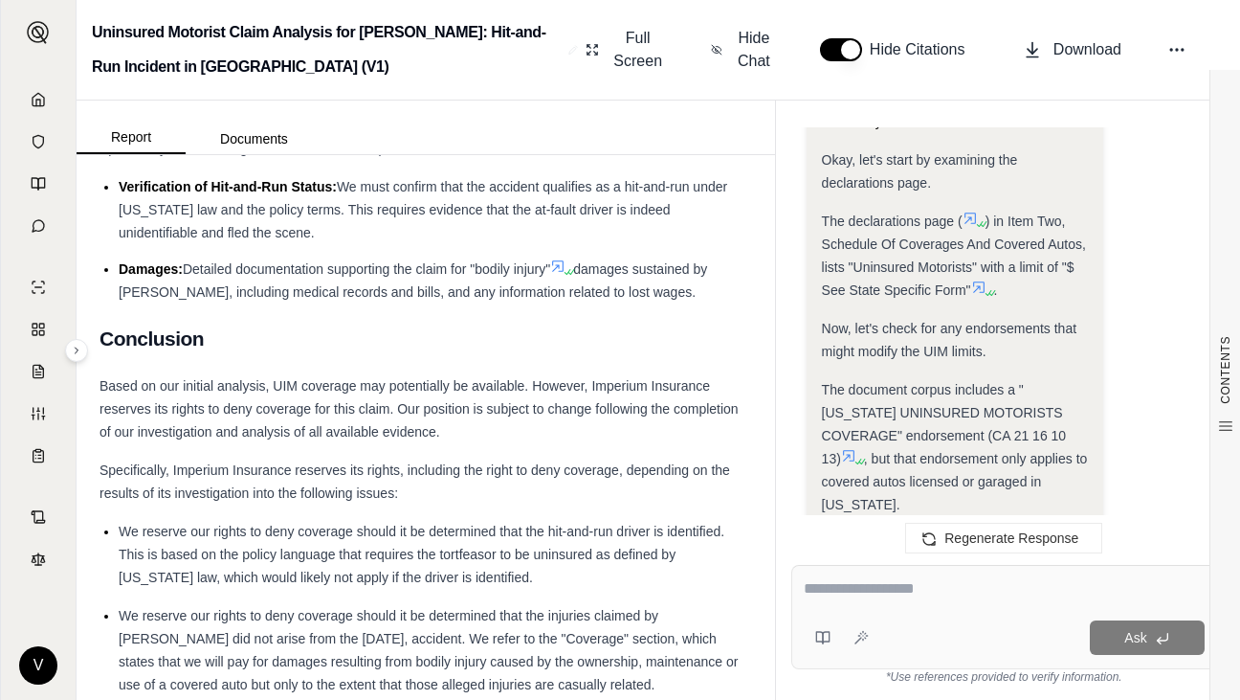
scroll to position [6857, 0]
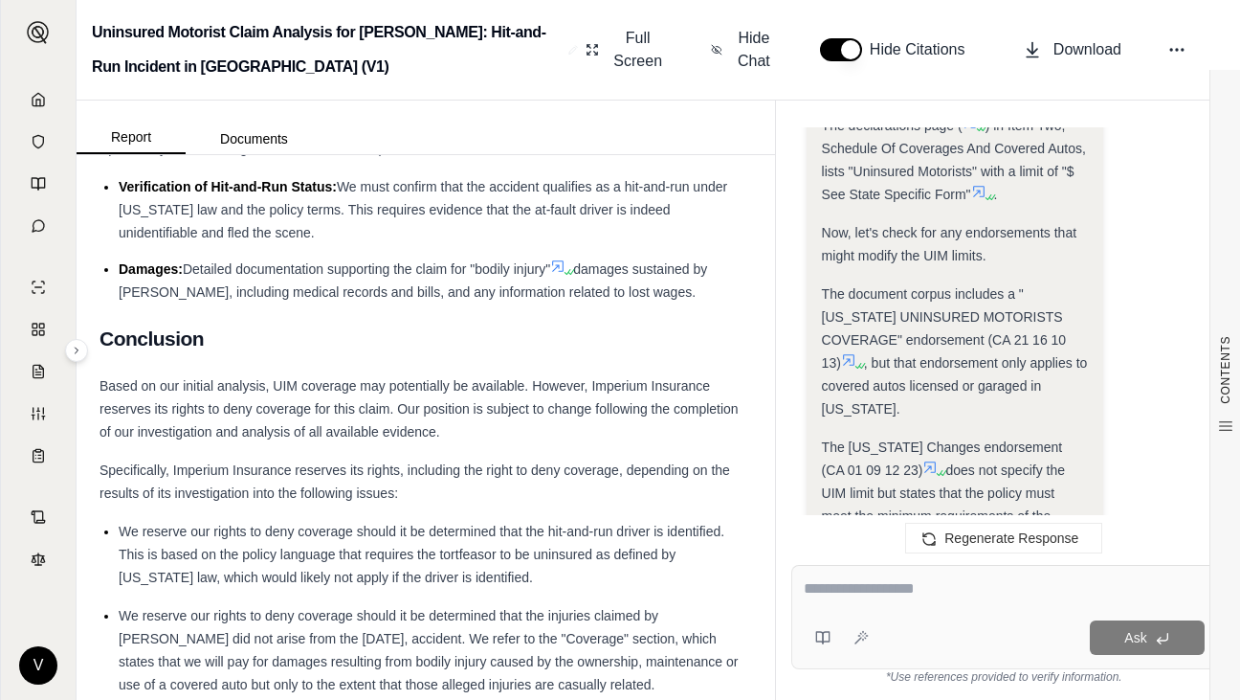
click at [1069, 435] on div "The [US_STATE] Changes endorsement (CA 01 09 12 23) does not specify the UIM li…" at bounding box center [955, 504] width 266 height 138
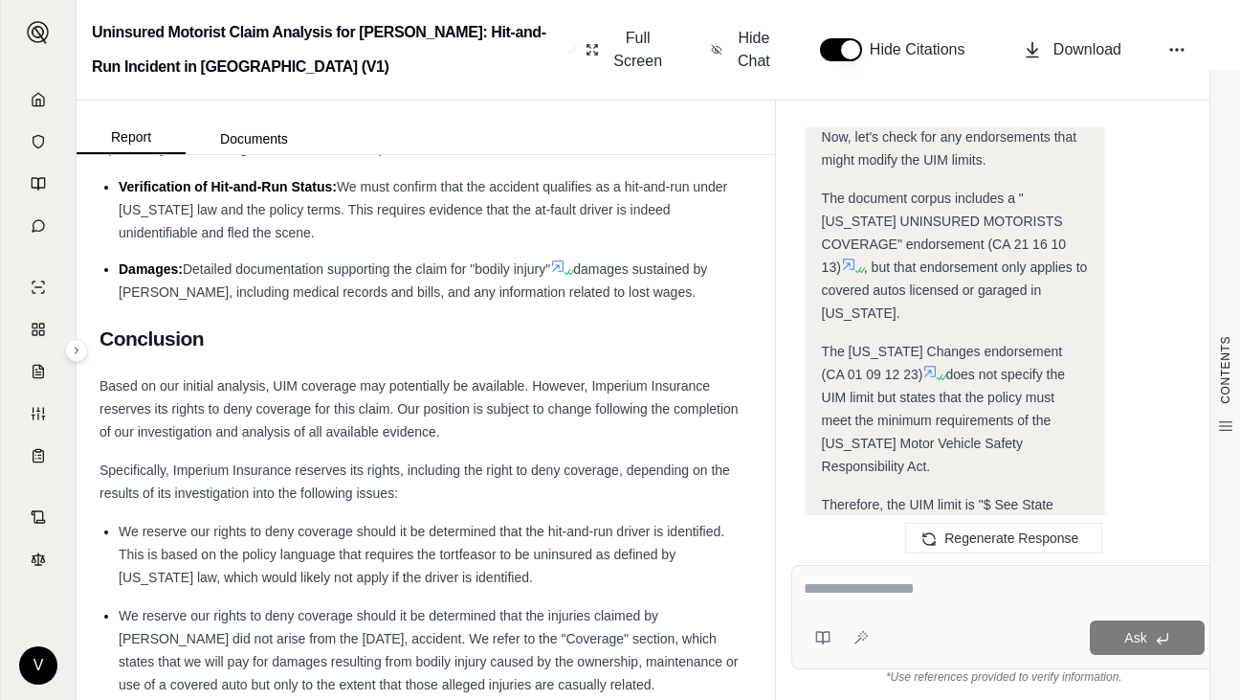
click at [921, 520] on icon at bounding box center [915, 525] width 11 height 11
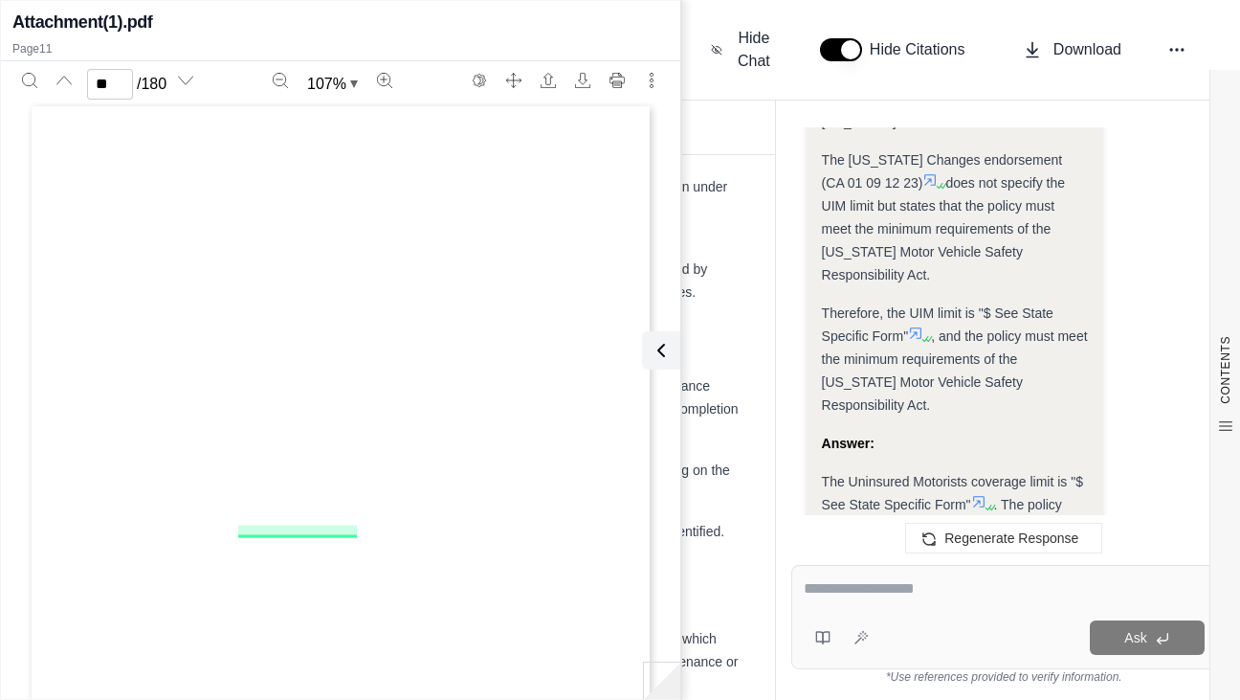
scroll to position [8100, 0]
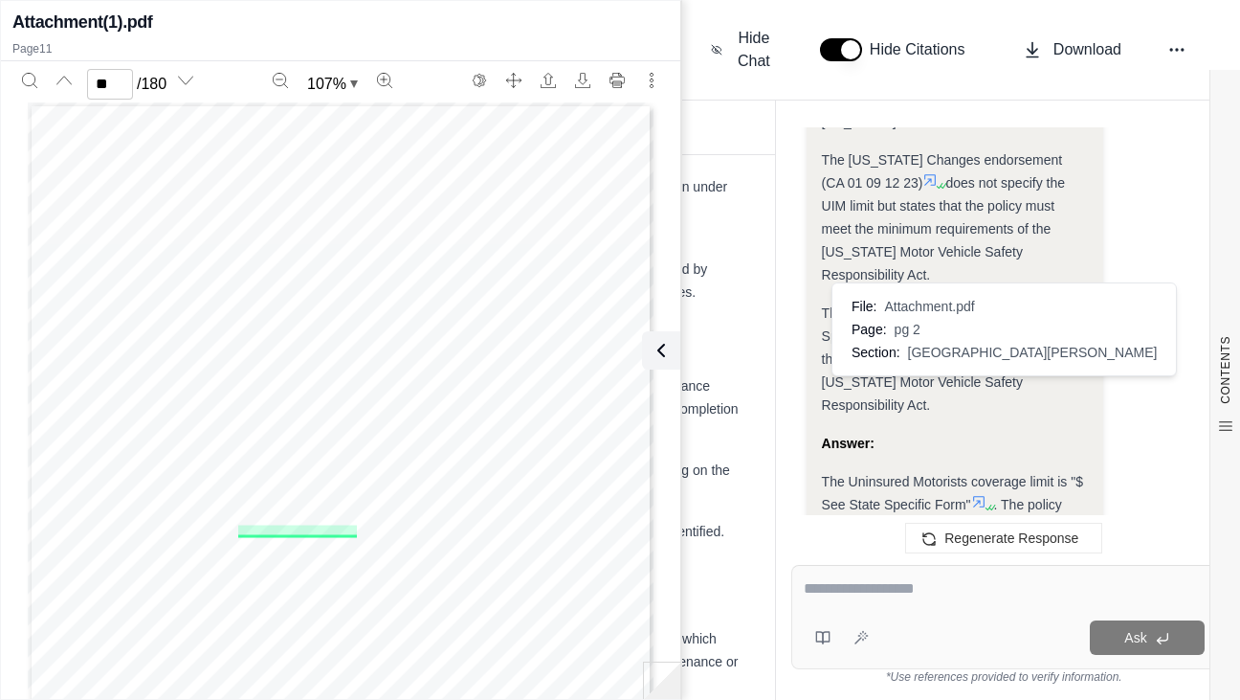
click at [936, 563] on icon at bounding box center [933, 570] width 15 height 15
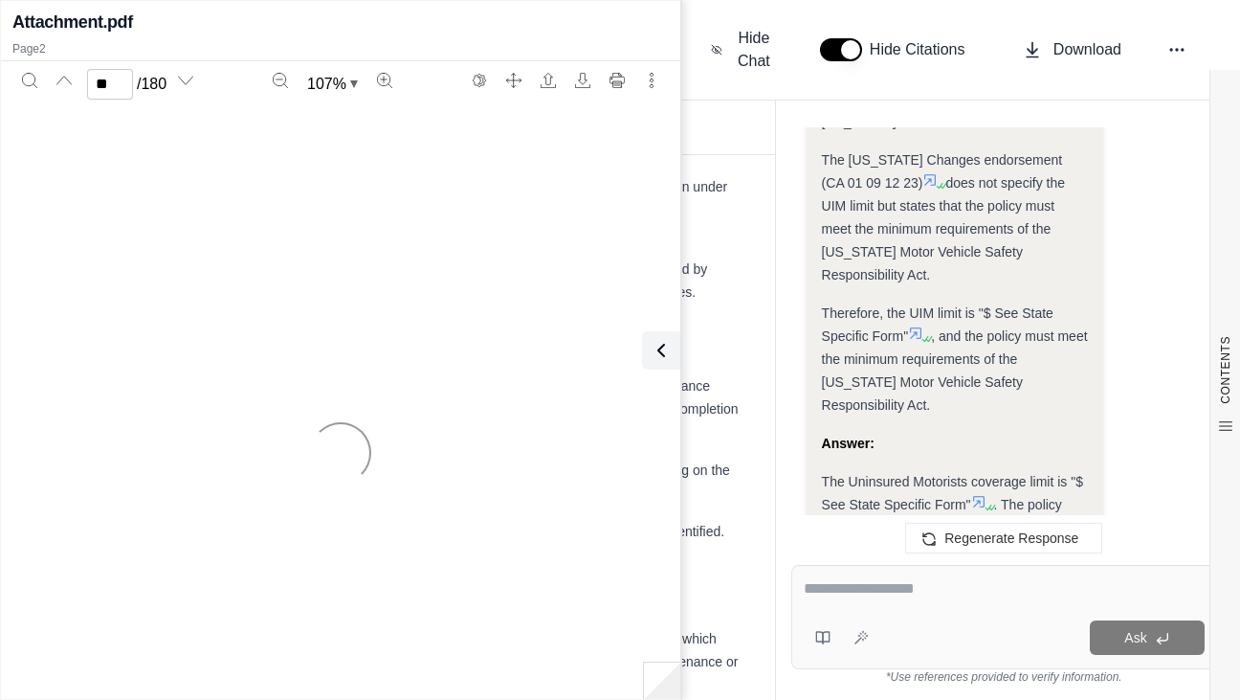
type input "*"
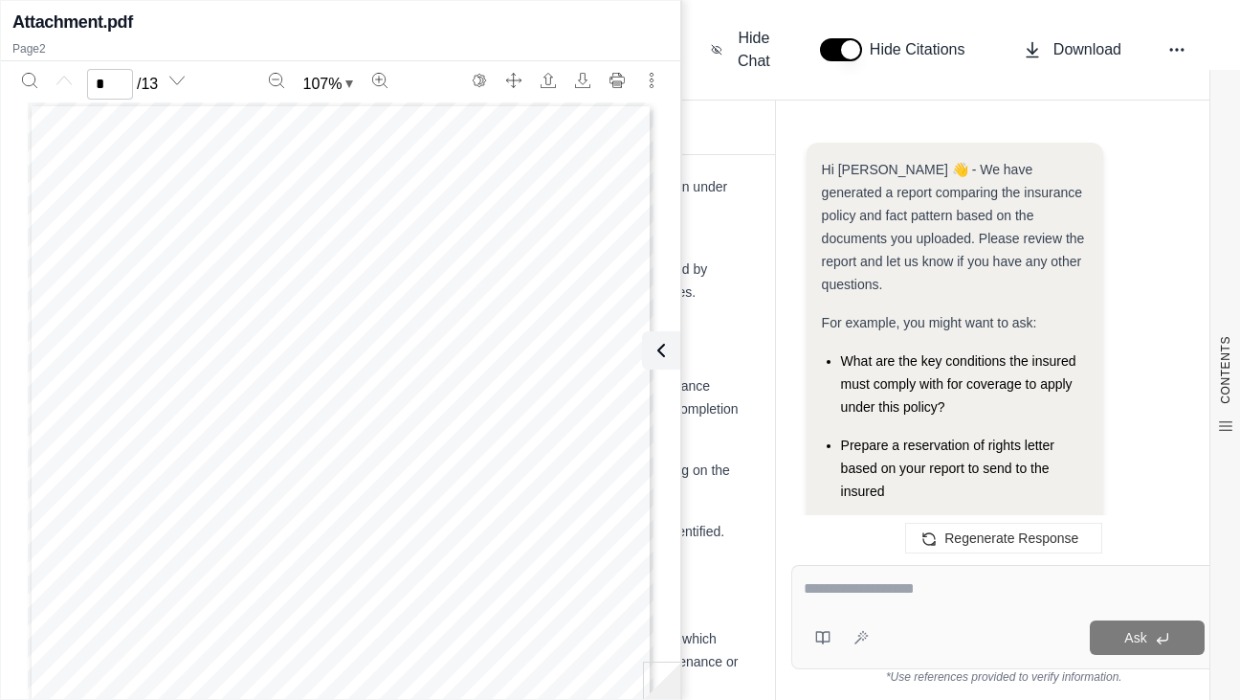
scroll to position [7189, 0]
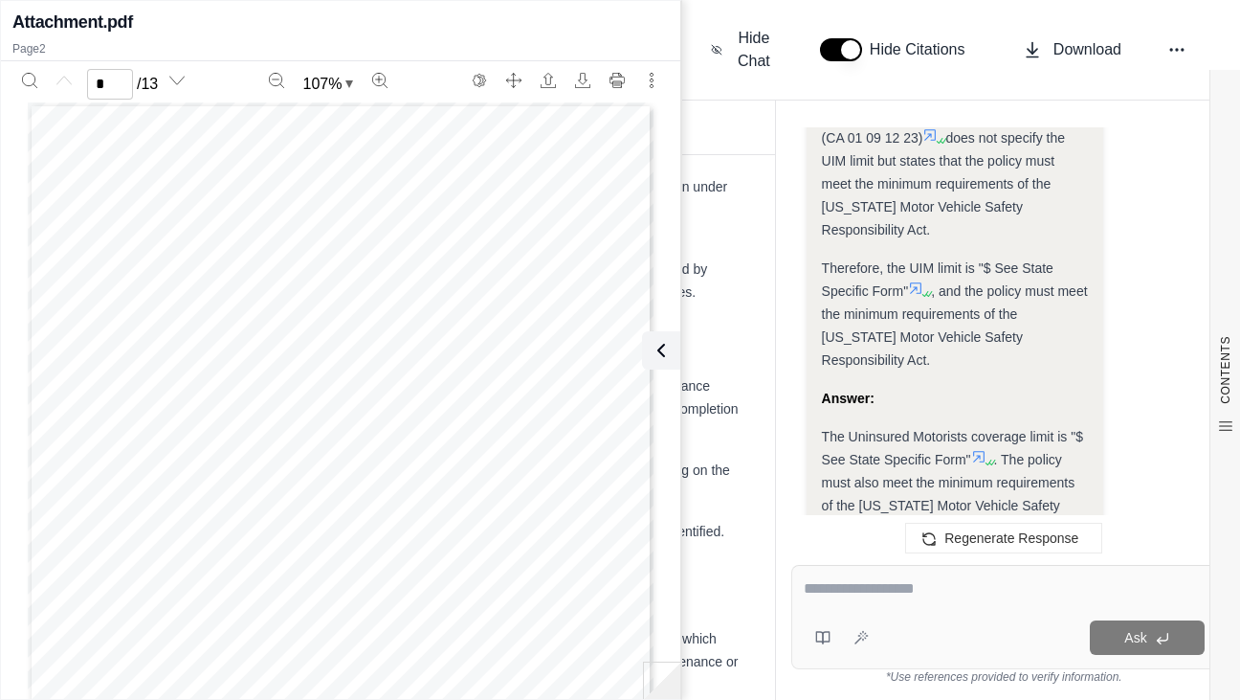
click at [387, 456] on div "FROM: [PERSON_NAME] <[EMAIL_ADDRESS][DOMAIN_NAME]> TO: [EMAIL_ADDRESS][DOMAIN_N…" at bounding box center [341, 507] width 626 height 810
